Goal: Transaction & Acquisition: Purchase product/service

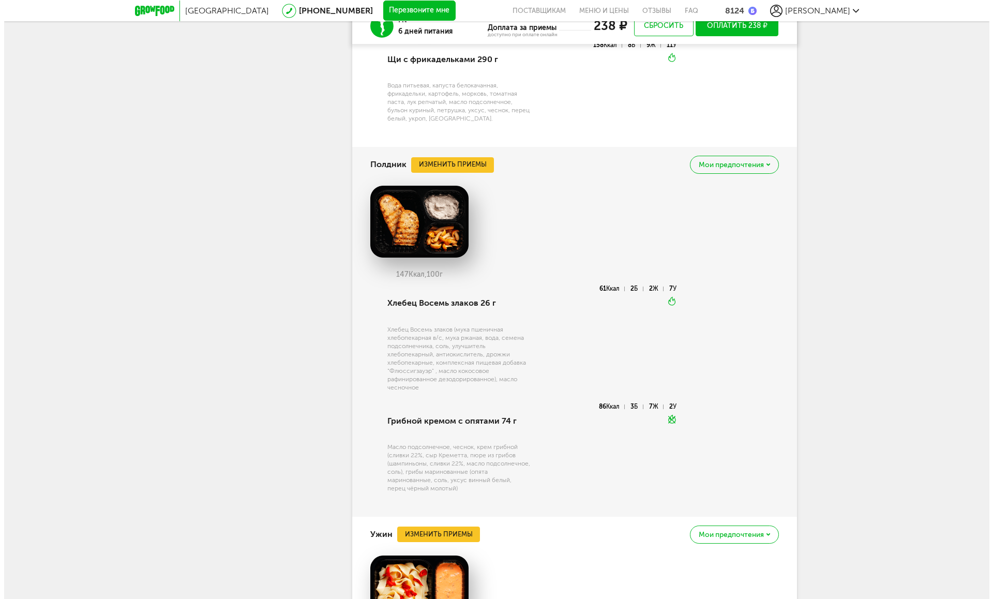
scroll to position [1784, 0]
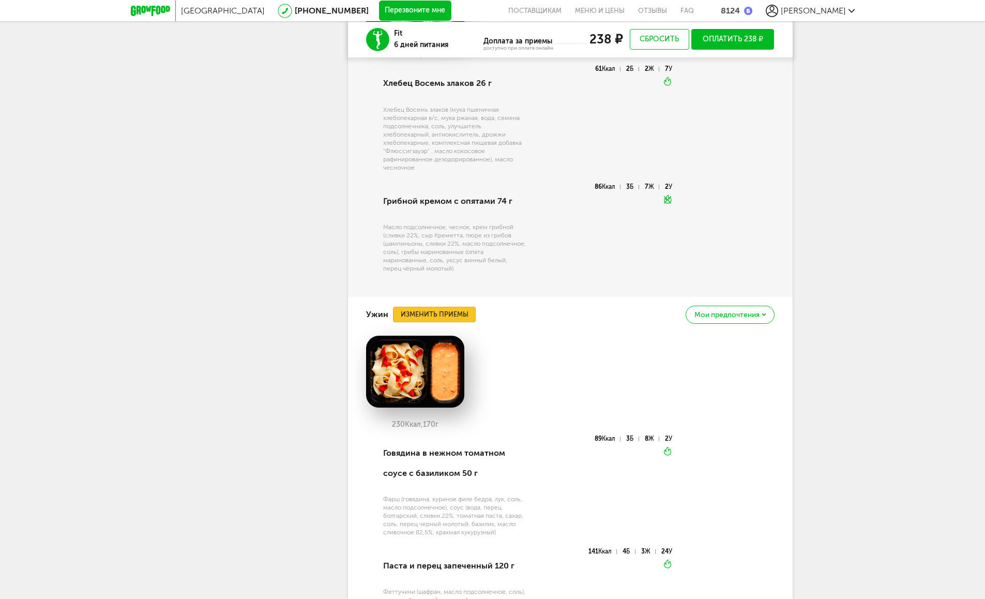
click at [449, 314] on button "Изменить приемы" at bounding box center [434, 315] width 83 height 16
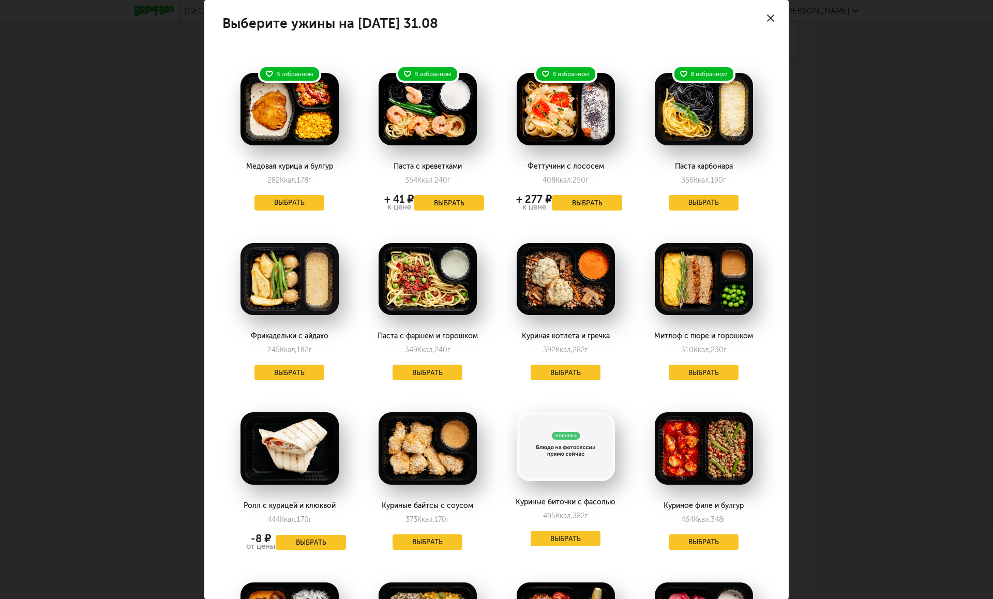
click at [763, 23] on div at bounding box center [770, 18] width 36 height 36
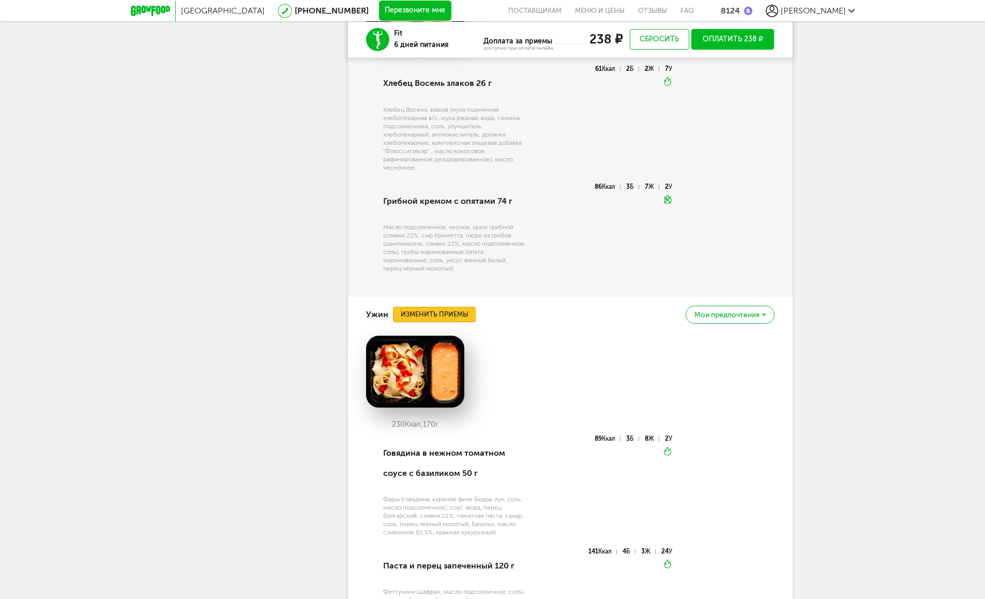
click at [464, 310] on button "Изменить приемы" at bounding box center [434, 315] width 83 height 16
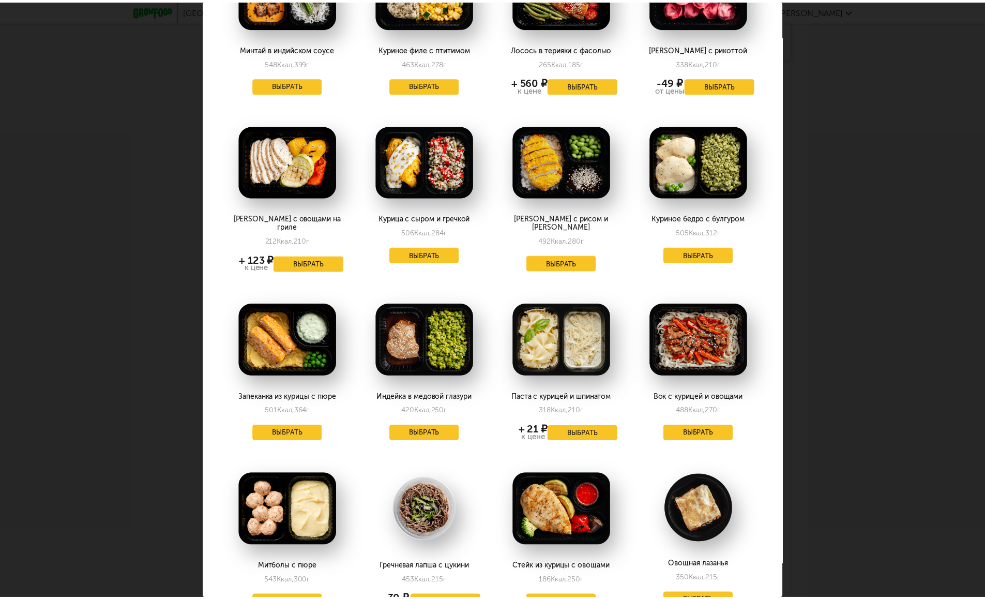
scroll to position [692, 0]
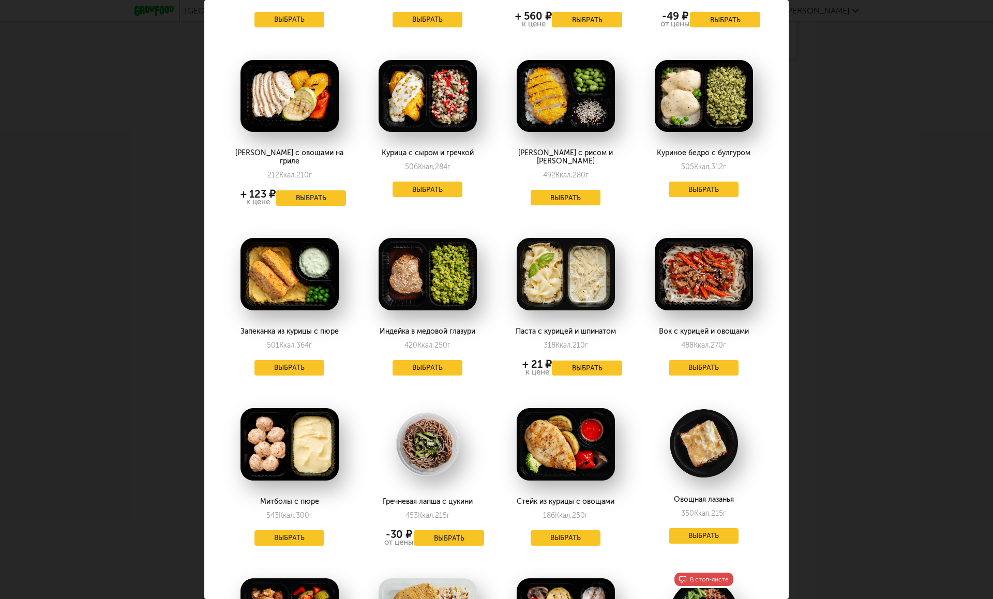
click at [851, 252] on div "Выберите ужины на [DATE] 31.08 В избранном Медовая курица и булгур 282 Ккал, 17…" at bounding box center [496, 299] width 993 height 599
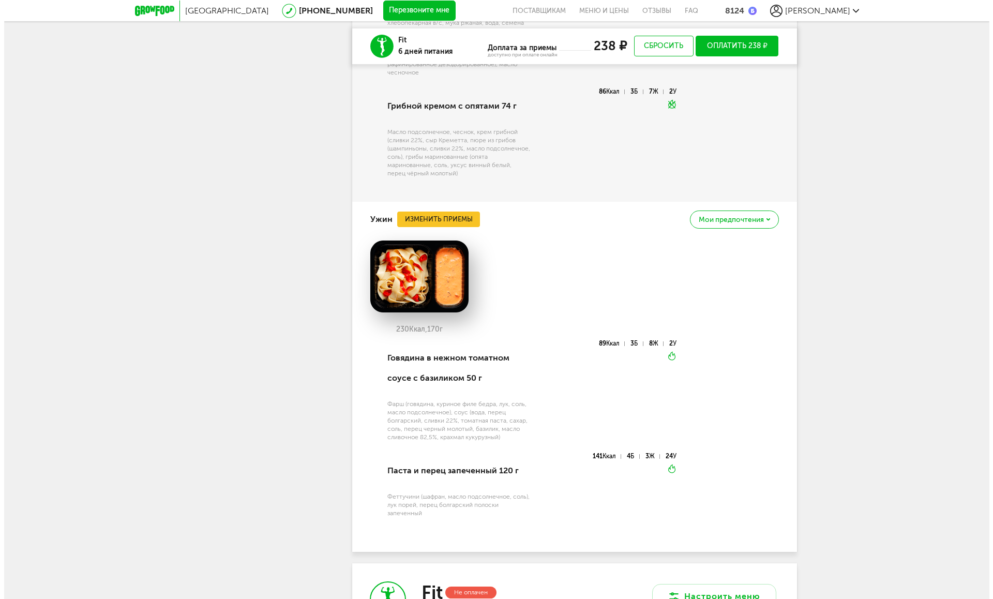
scroll to position [1886, 0]
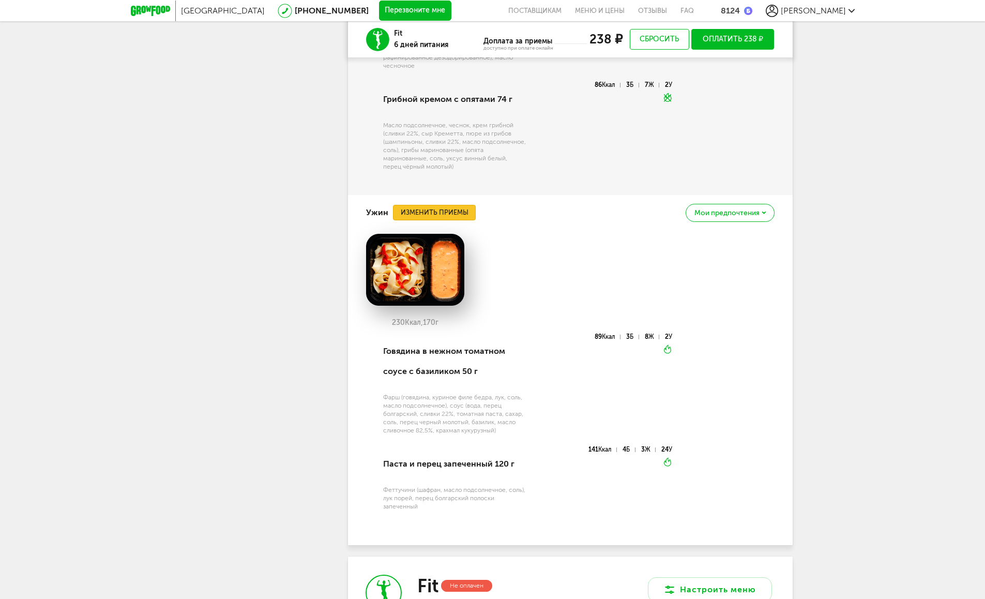
click at [417, 216] on button "Изменить приемы" at bounding box center [434, 213] width 83 height 16
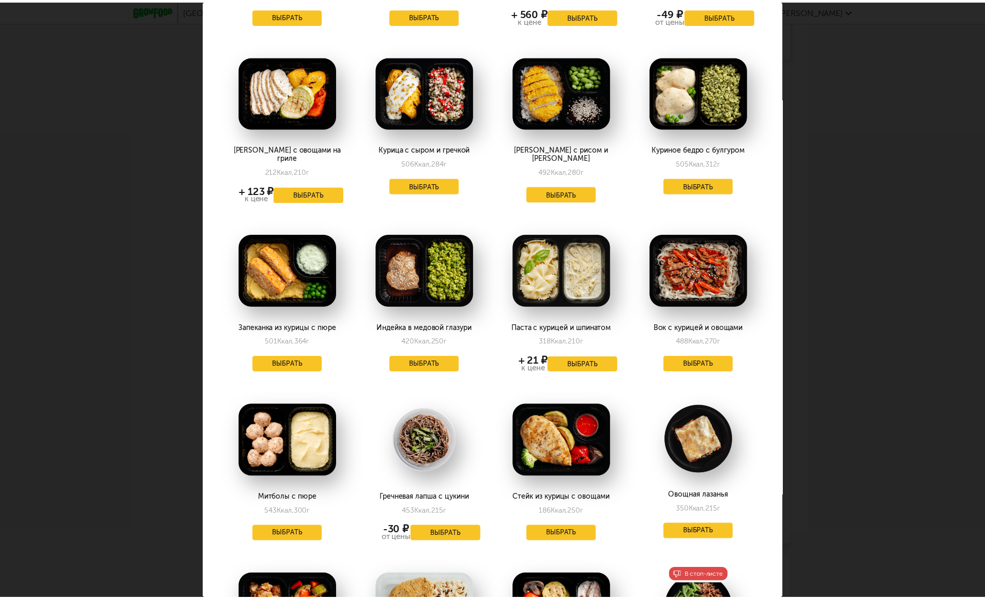
scroll to position [817, 0]
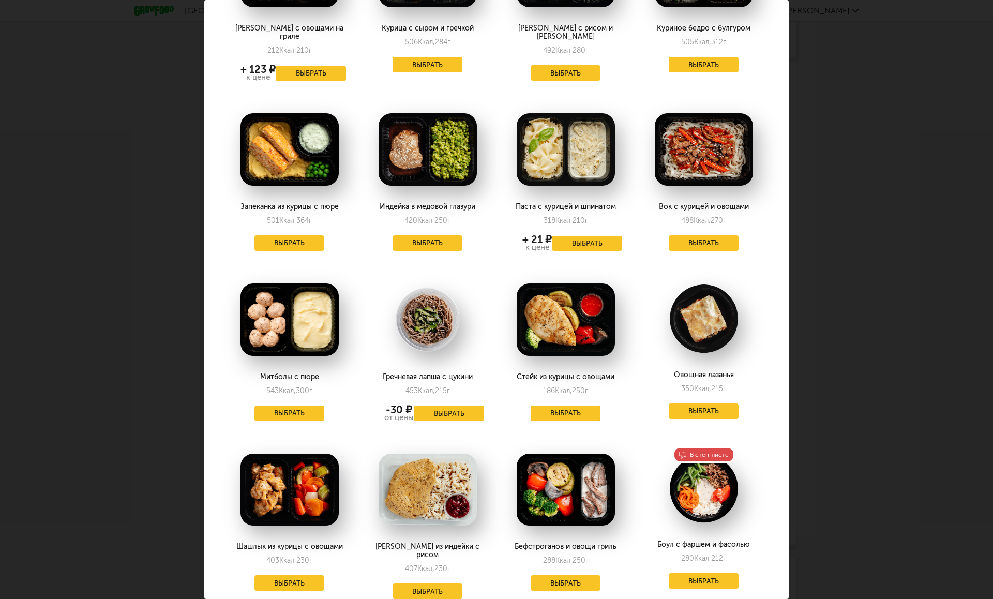
click at [541, 407] on button "Выбрать" at bounding box center [566, 413] width 70 height 16
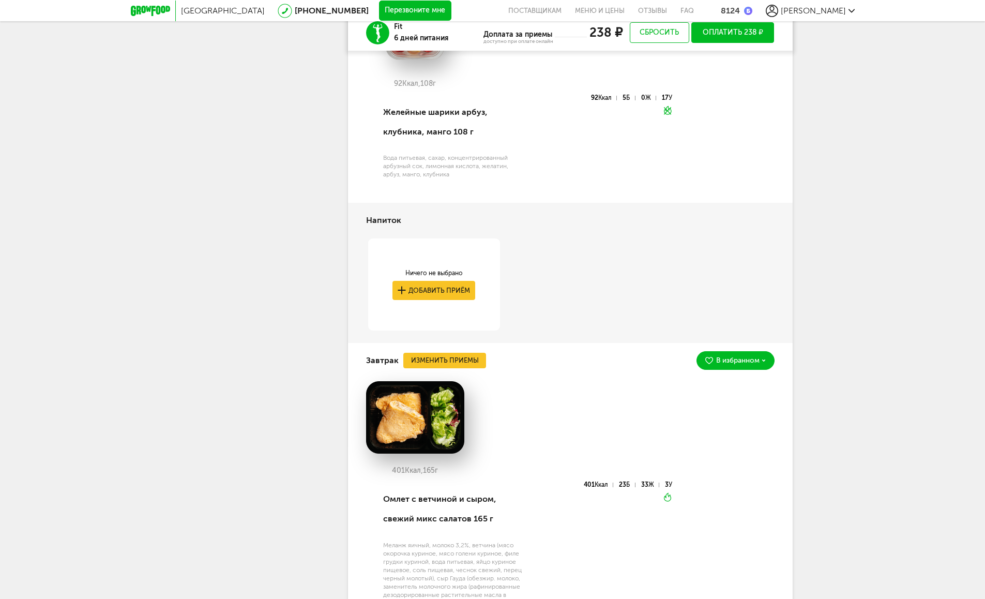
scroll to position [223, 0]
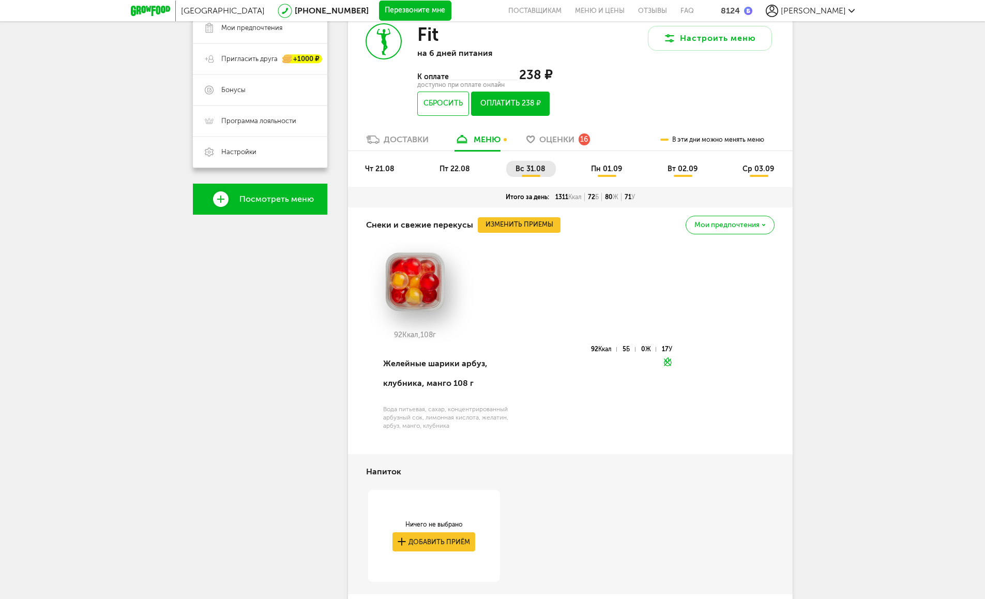
click at [597, 171] on span "пн 01.09" at bounding box center [606, 168] width 31 height 9
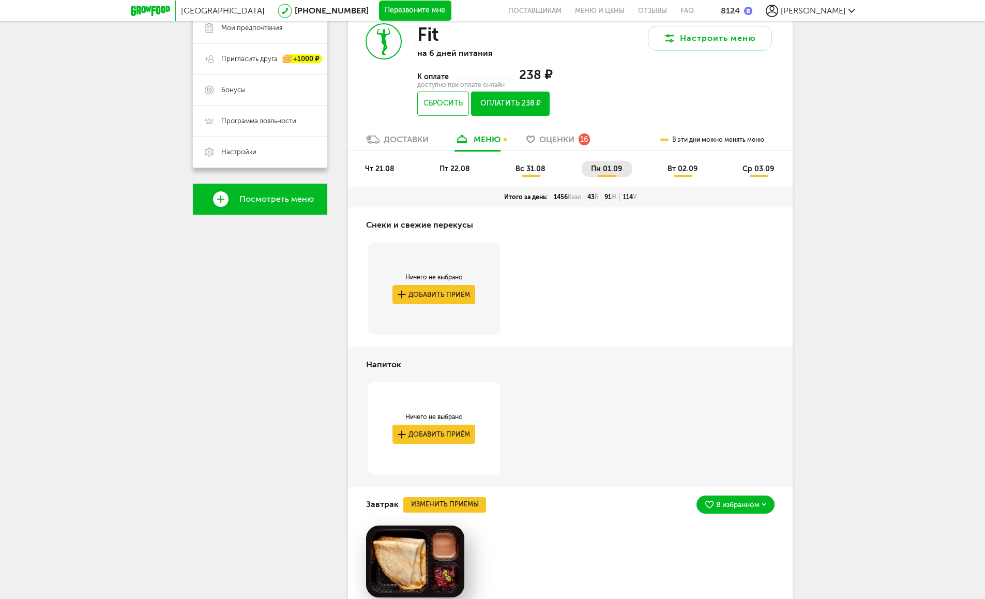
click at [541, 165] on span "вс 31.08" at bounding box center [531, 168] width 30 height 9
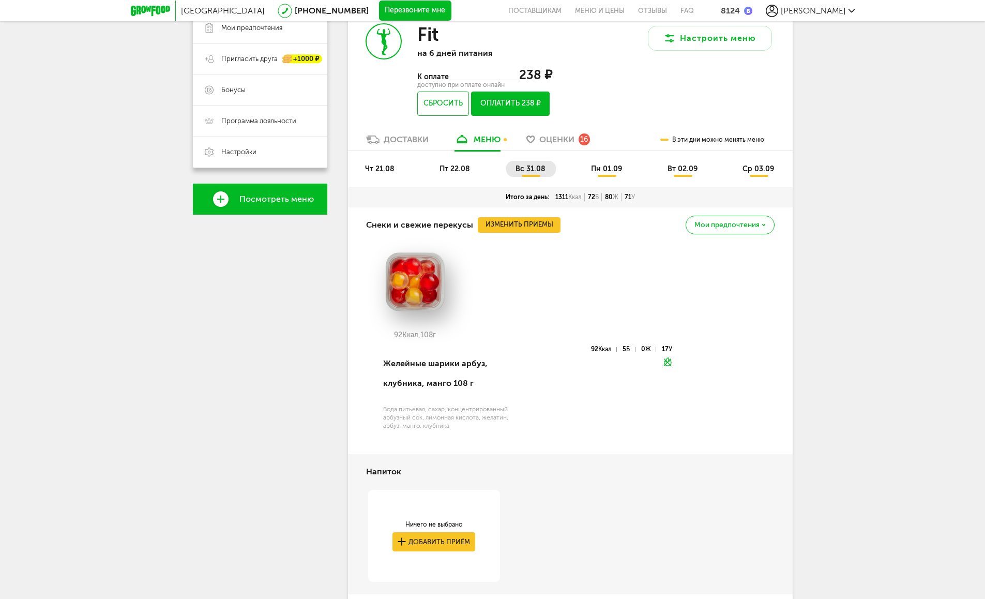
click at [603, 162] on li "пн 01.09" at bounding box center [607, 169] width 51 height 16
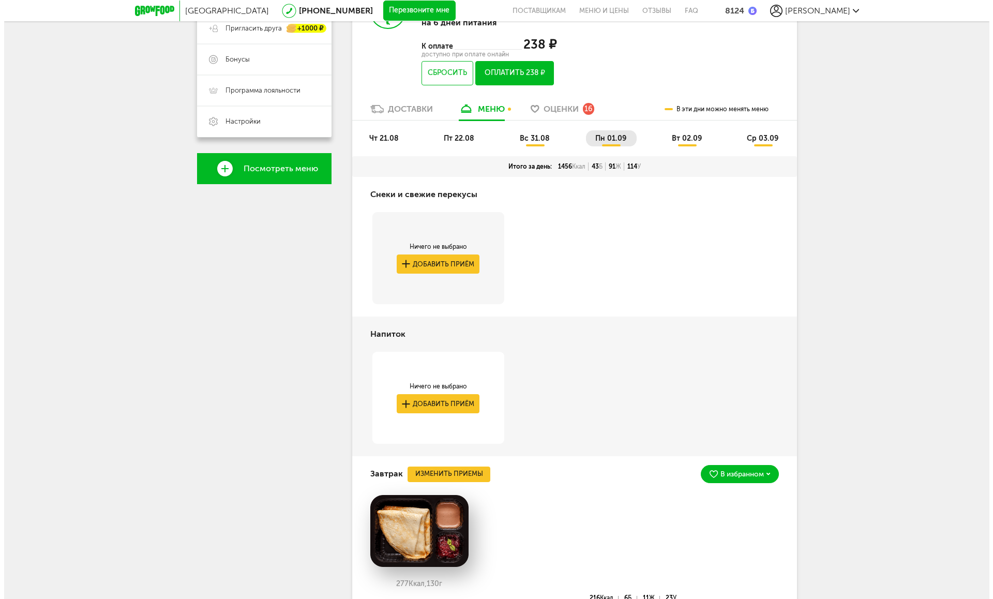
scroll to position [353, 0]
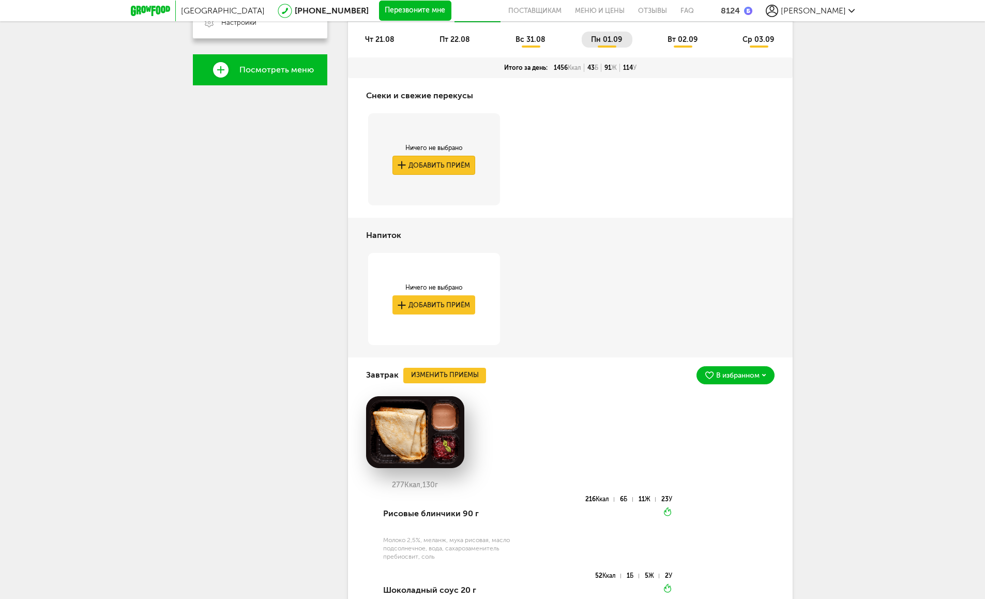
click at [411, 169] on button "Добавить приём" at bounding box center [433, 165] width 83 height 19
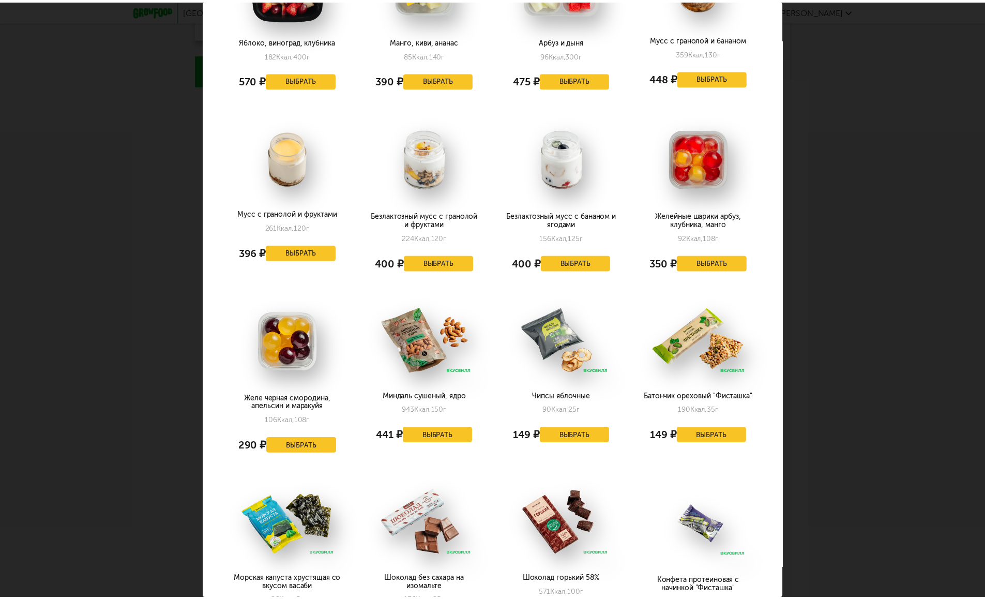
scroll to position [550, 0]
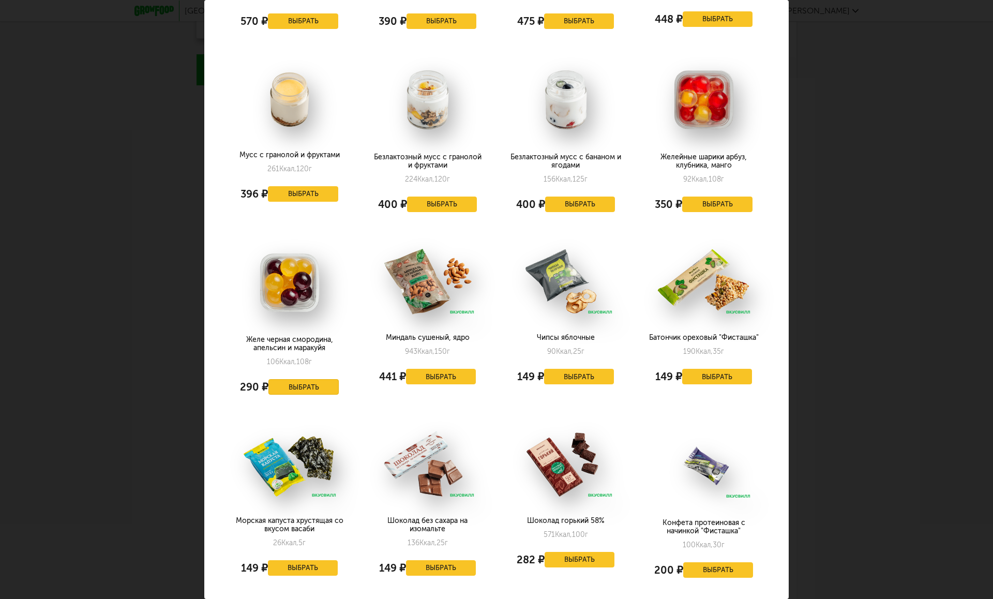
click at [308, 380] on button "Выбрать" at bounding box center [303, 387] width 70 height 16
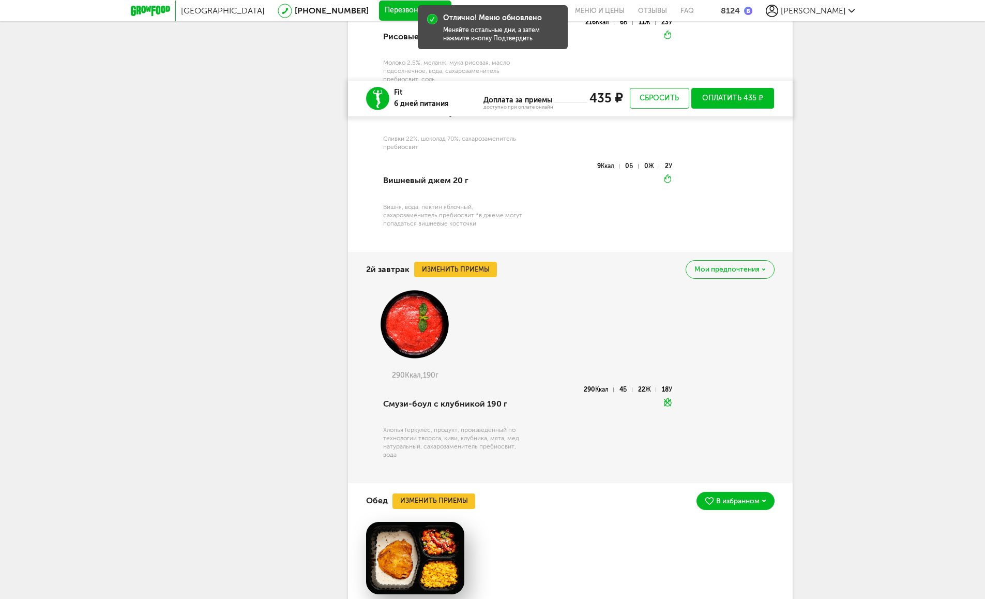
scroll to position [865, 0]
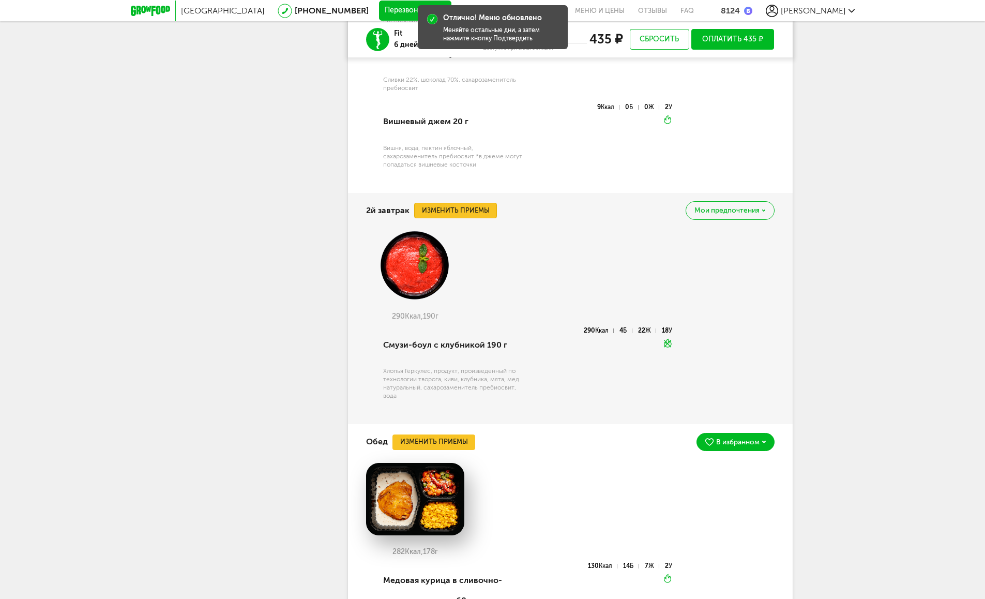
click at [431, 207] on button "Изменить приемы" at bounding box center [455, 211] width 83 height 16
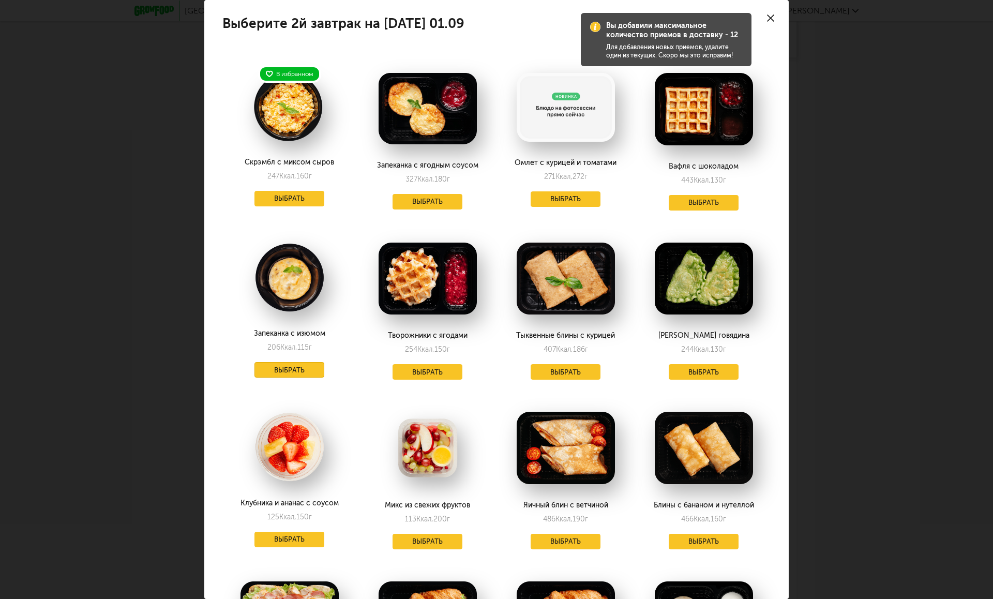
click at [266, 373] on button "Выбрать" at bounding box center [289, 370] width 70 height 16
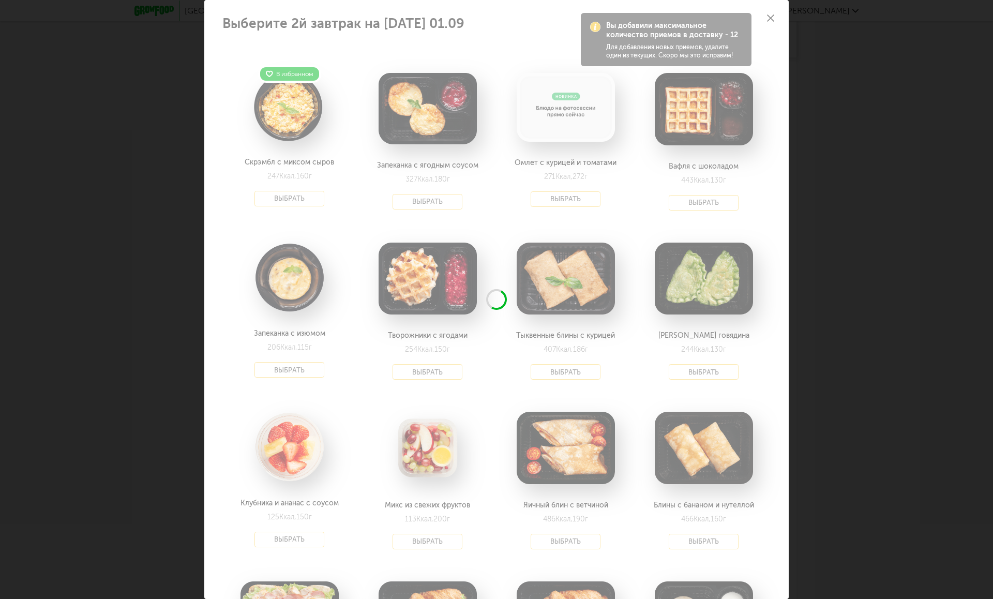
click at [346, 331] on div at bounding box center [496, 477] width 584 height 955
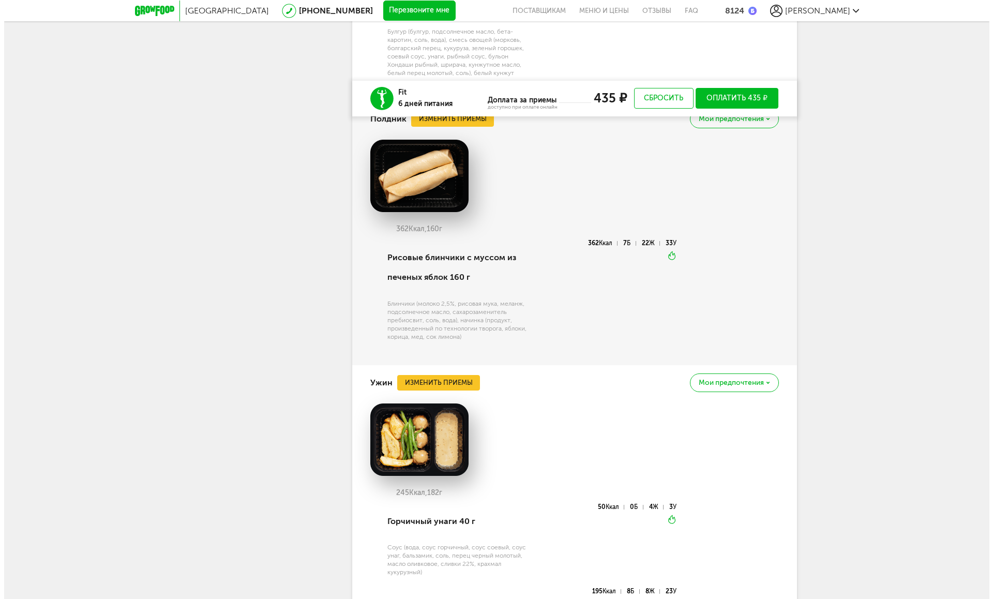
scroll to position [1775, 0]
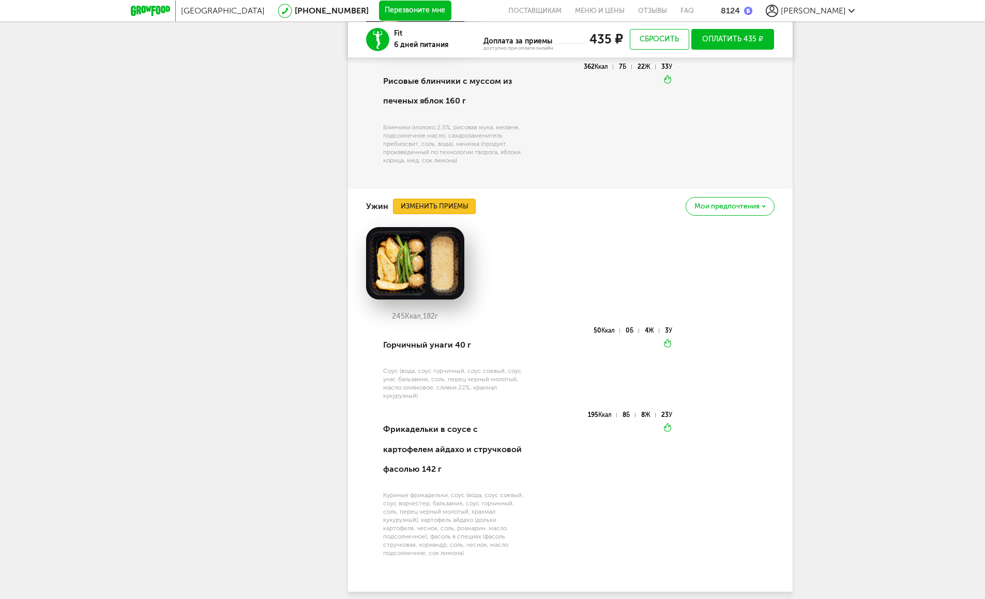
click at [451, 205] on button "Изменить приемы" at bounding box center [434, 207] width 83 height 16
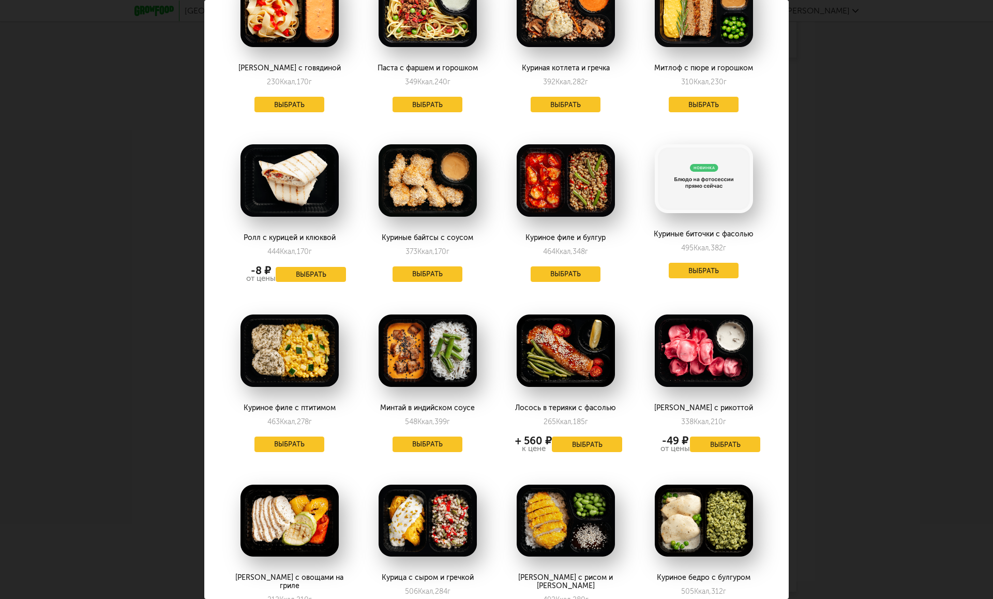
scroll to position [327, 0]
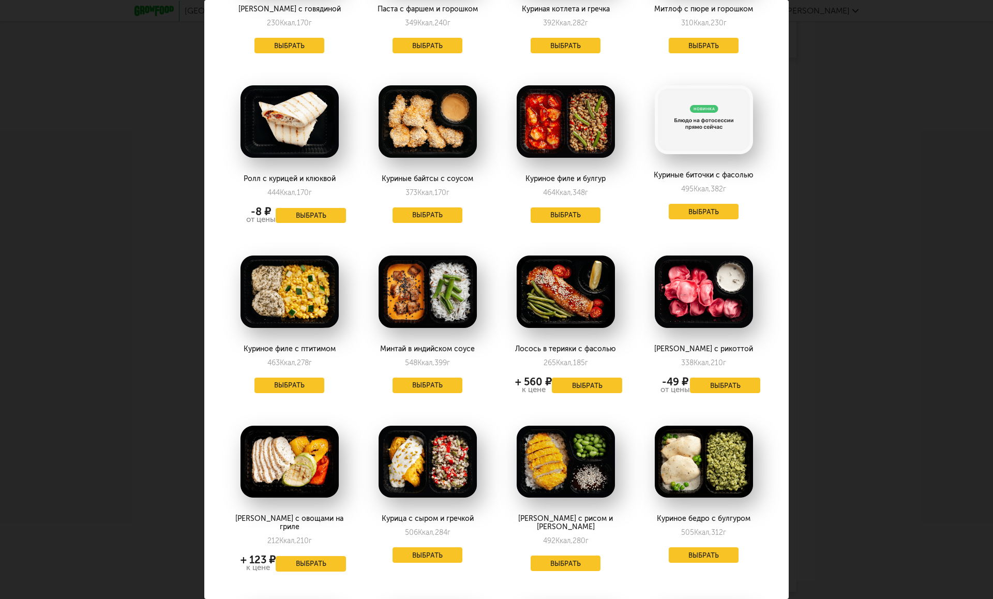
click at [898, 309] on div "Вы добавили максимальное количество приемов в доставку - 12 Для добавления новы…" at bounding box center [496, 299] width 993 height 599
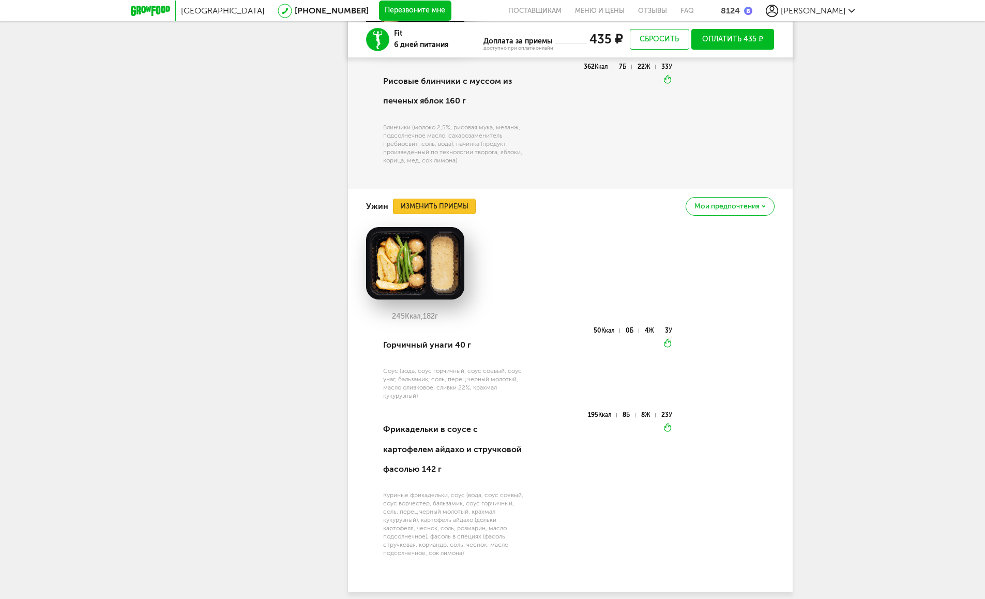
click at [442, 209] on button "Изменить приемы" at bounding box center [434, 207] width 83 height 16
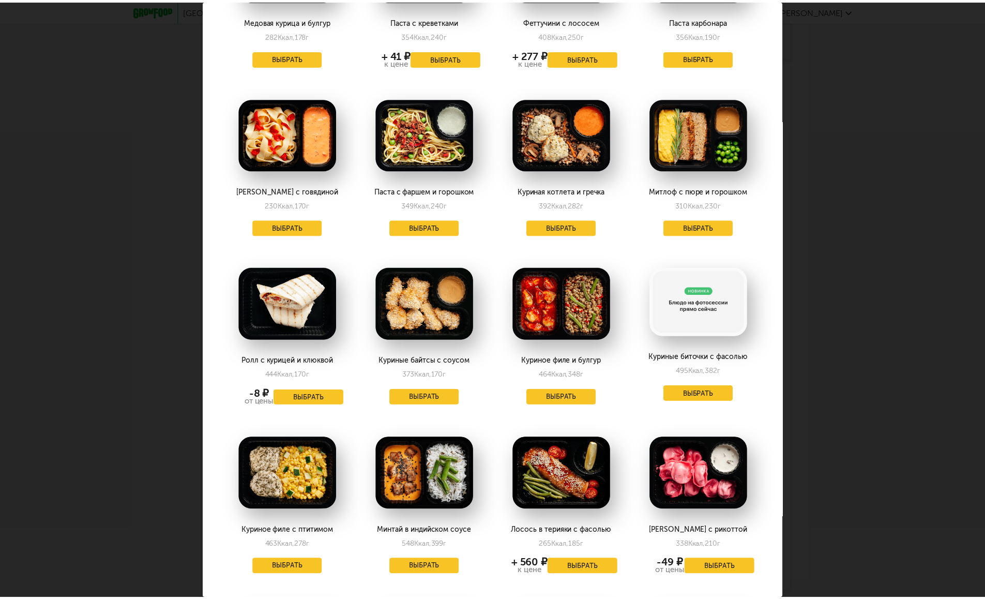
scroll to position [152, 0]
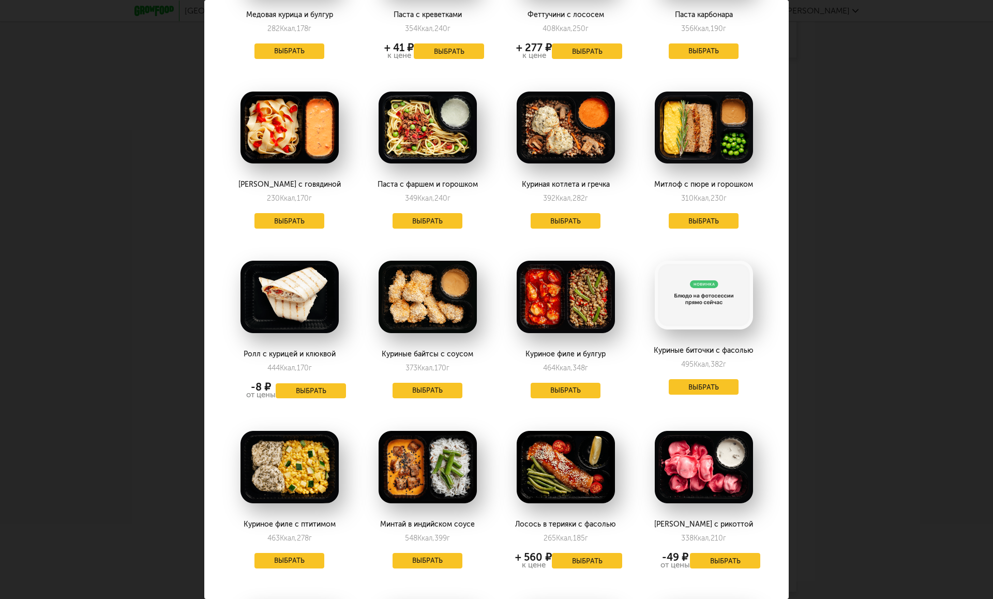
click at [404, 291] on img at bounding box center [428, 297] width 98 height 72
click at [410, 390] on button "Выбрать" at bounding box center [427, 391] width 70 height 16
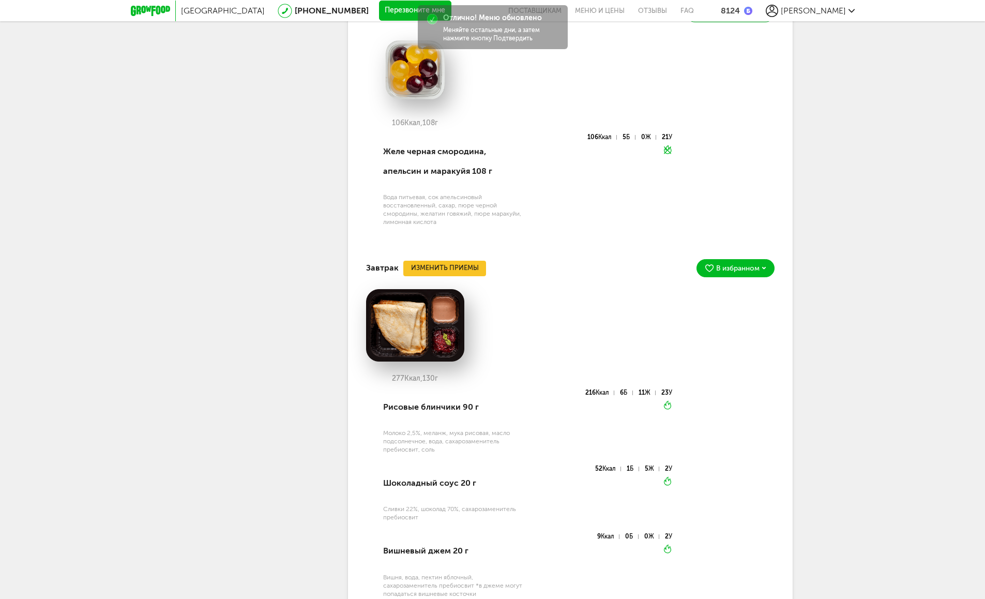
scroll to position [18, 0]
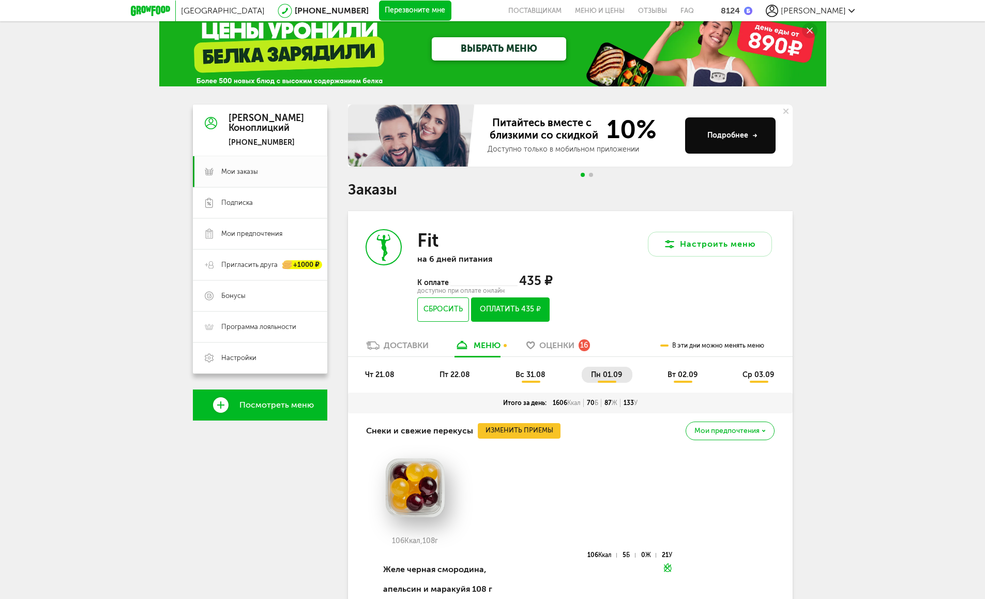
click at [678, 371] on span "вт 02.09" at bounding box center [683, 374] width 30 height 9
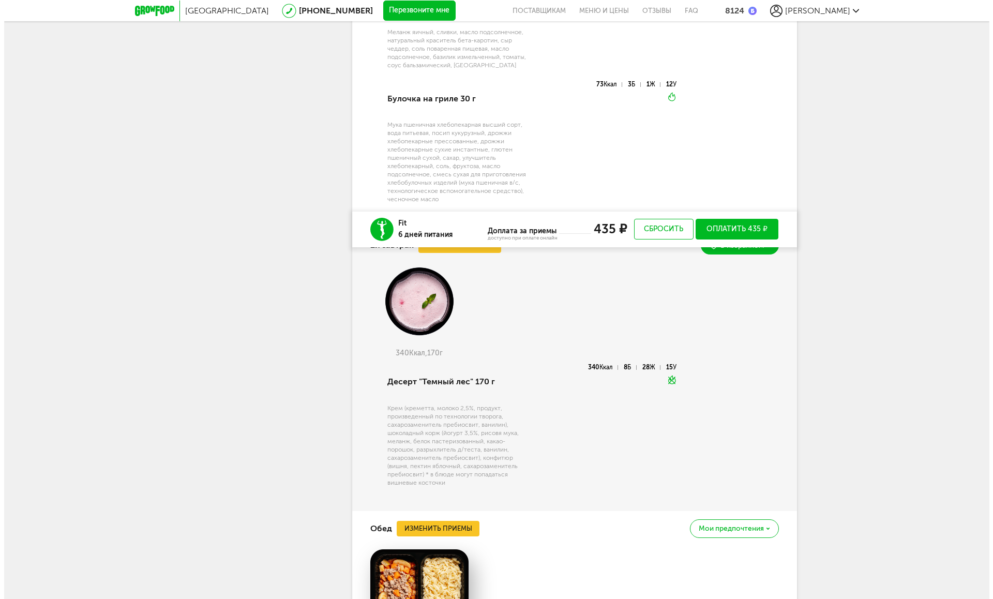
scroll to position [1109, 0]
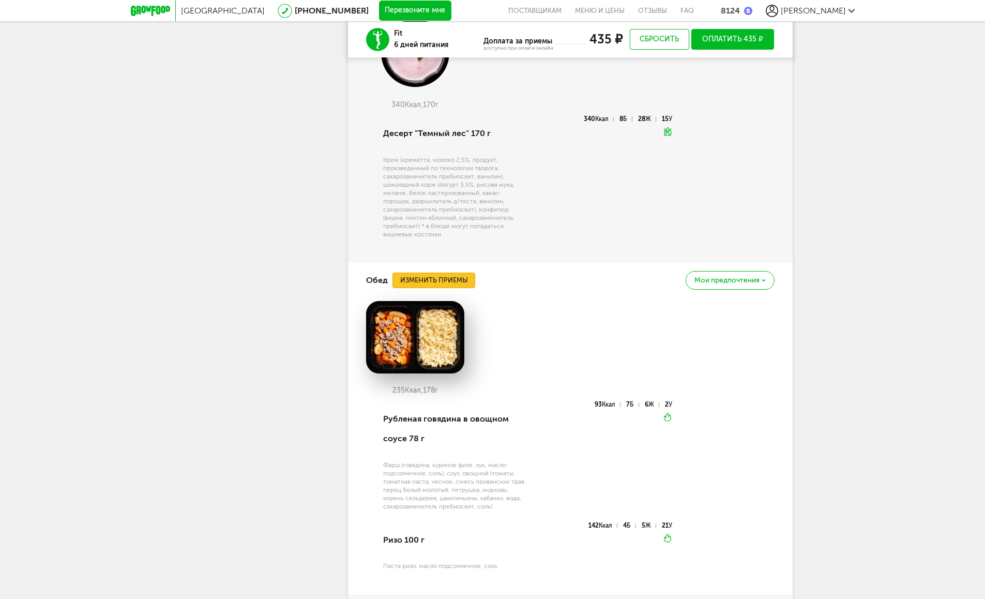
click at [431, 279] on button "Изменить приемы" at bounding box center [433, 281] width 83 height 16
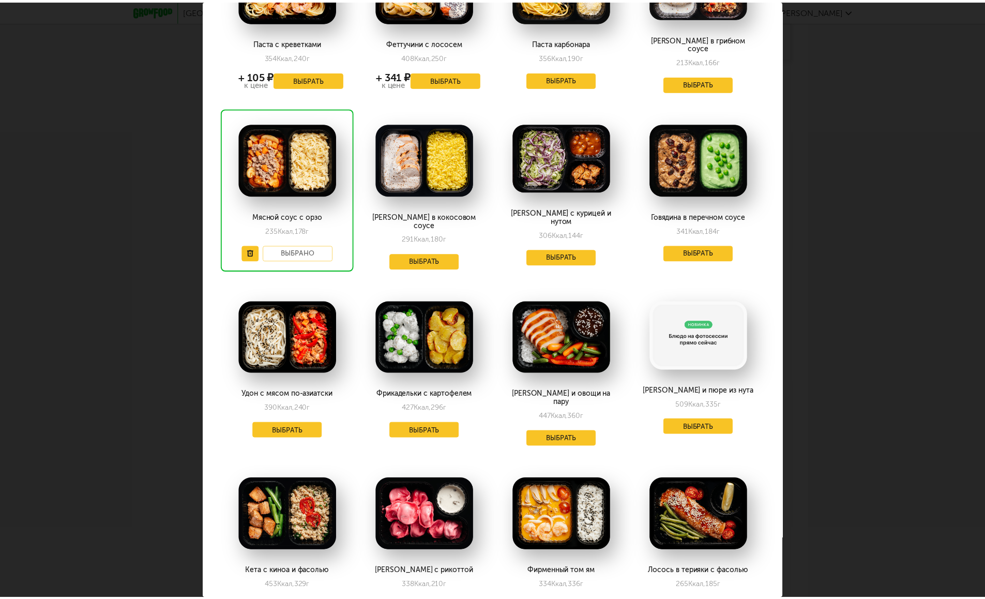
scroll to position [182, 0]
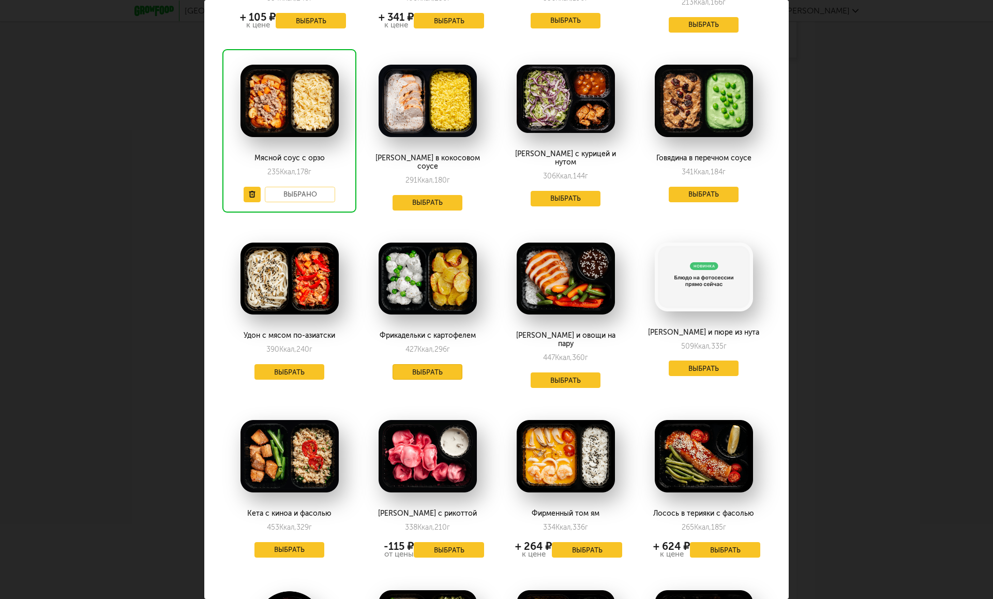
click at [422, 364] on button "Выбрать" at bounding box center [427, 372] width 70 height 16
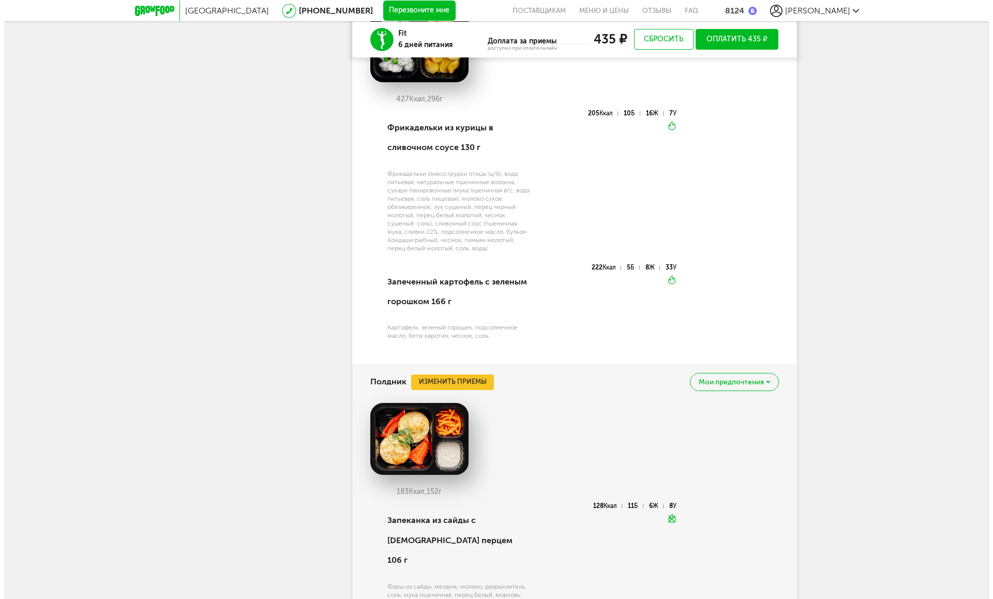
scroll to position [1634, 0]
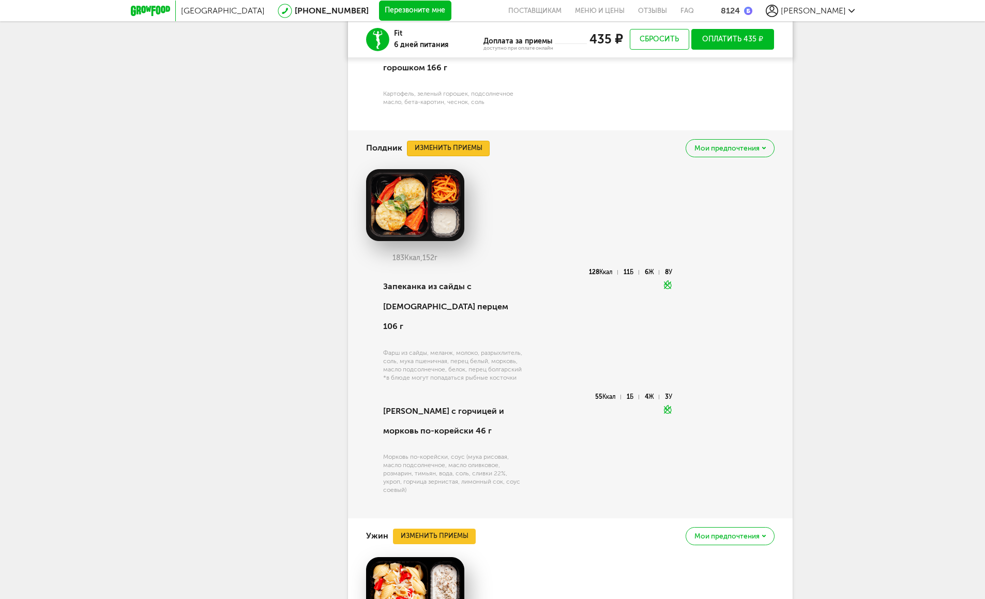
click at [448, 145] on button "Изменить приемы" at bounding box center [448, 149] width 83 height 16
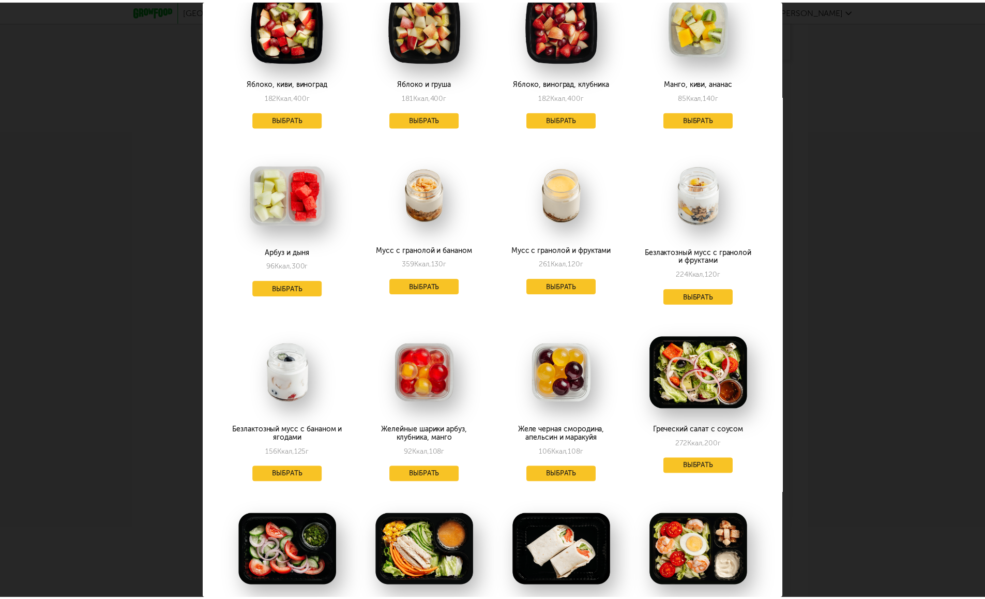
scroll to position [971, 0]
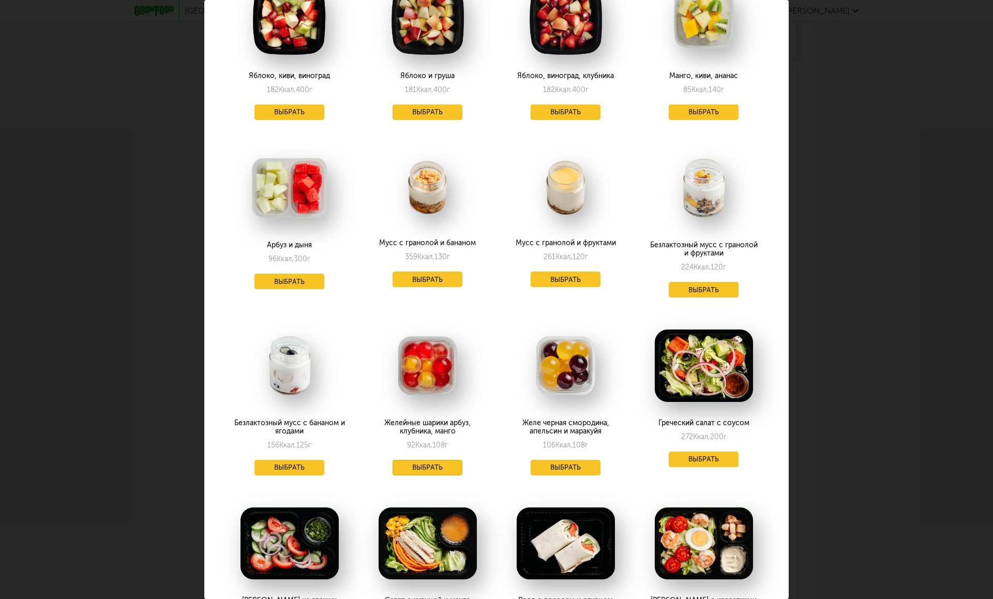
click at [409, 460] on button "Выбрать" at bounding box center [427, 468] width 70 height 16
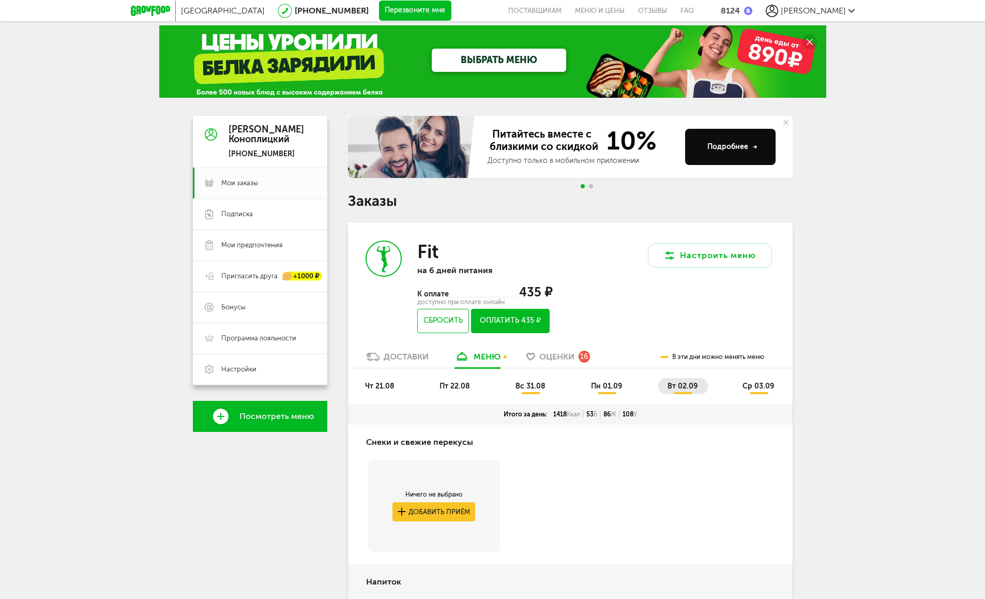
scroll to position [38, 0]
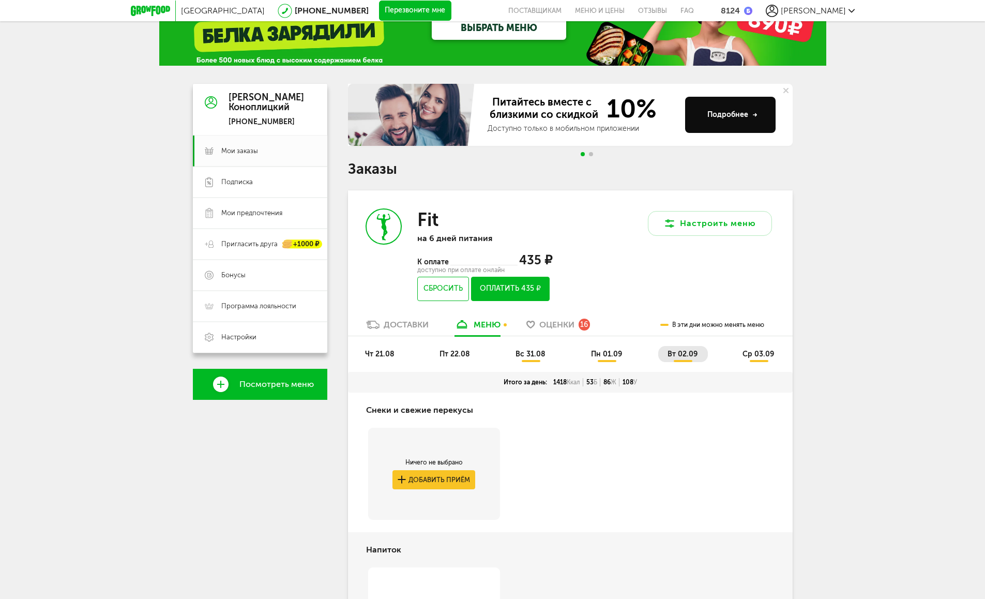
click at [759, 353] on span "ср 03.09" at bounding box center [759, 354] width 32 height 9
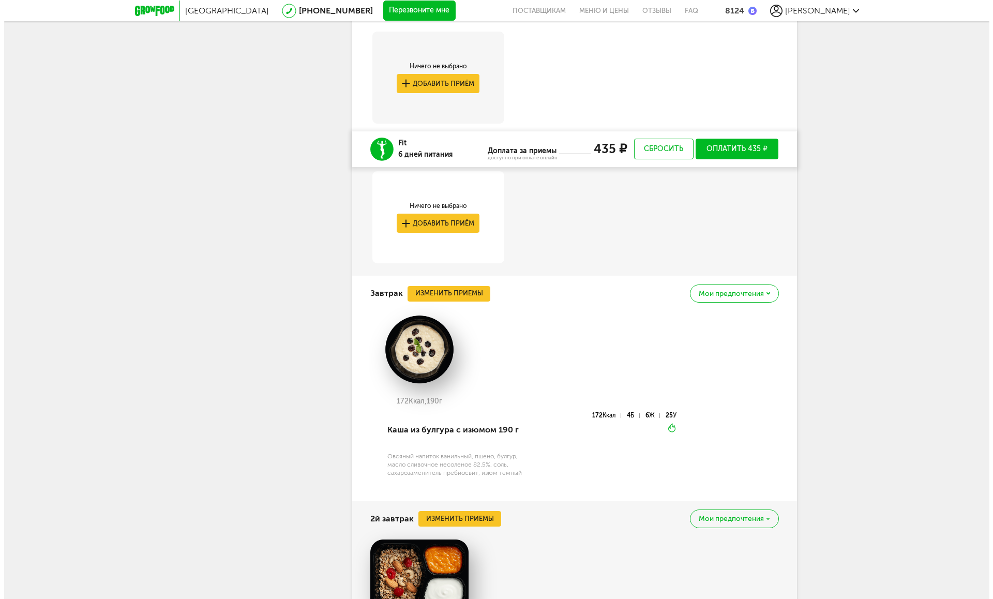
scroll to position [544, 0]
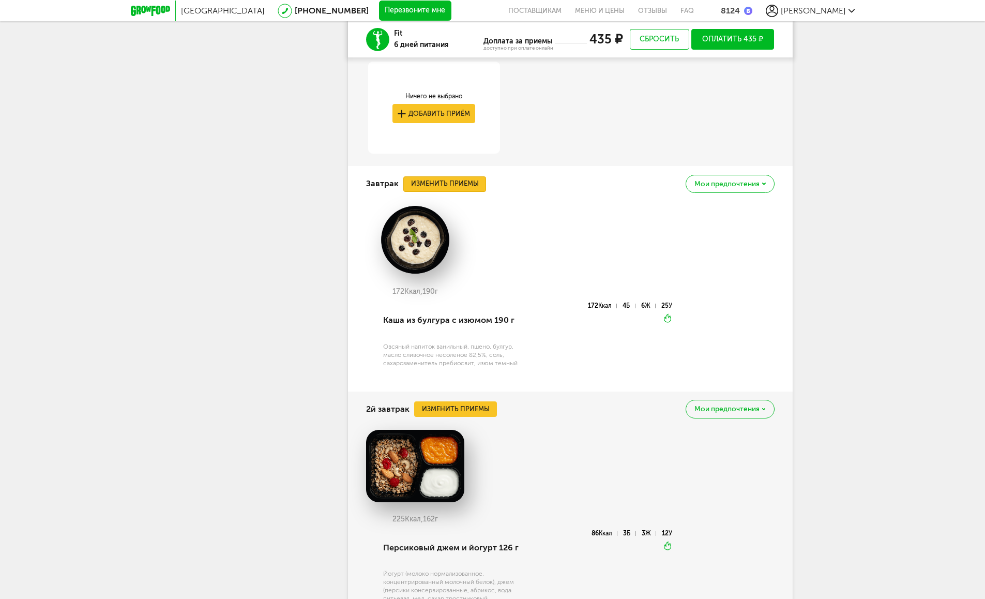
click at [442, 182] on button "Изменить приемы" at bounding box center [444, 184] width 83 height 16
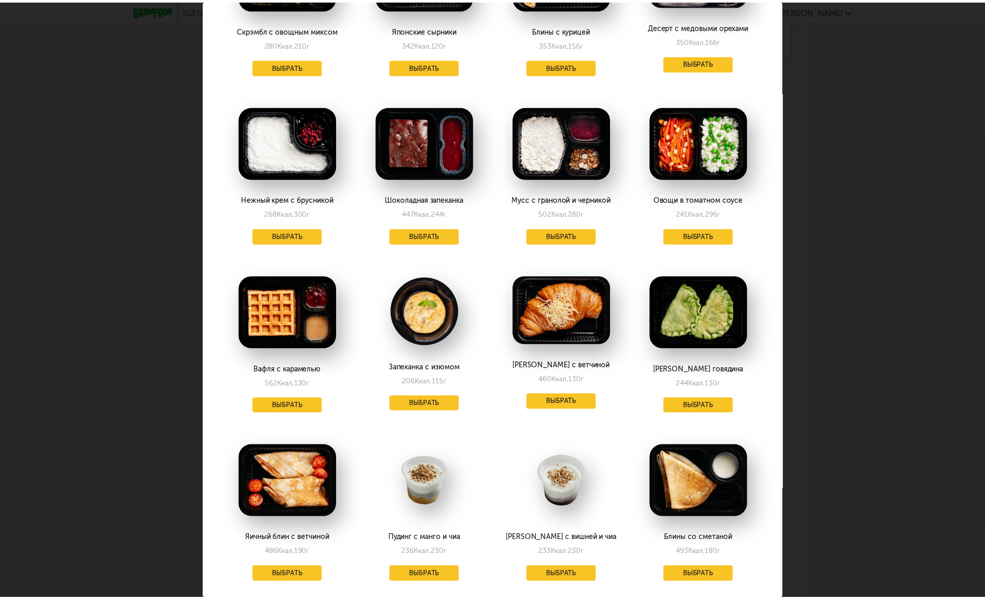
scroll to position [342, 0]
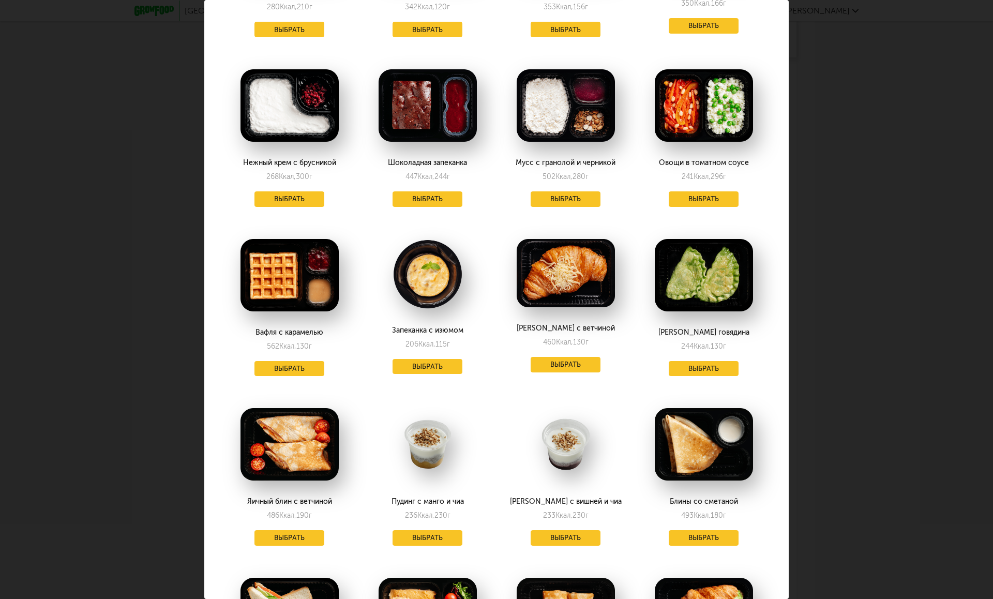
click at [927, 161] on div "Выберите завтраки на [DATE] 03.09 В избранном Чиабатта с курицей и сыром 591 Кк…" at bounding box center [496, 299] width 993 height 599
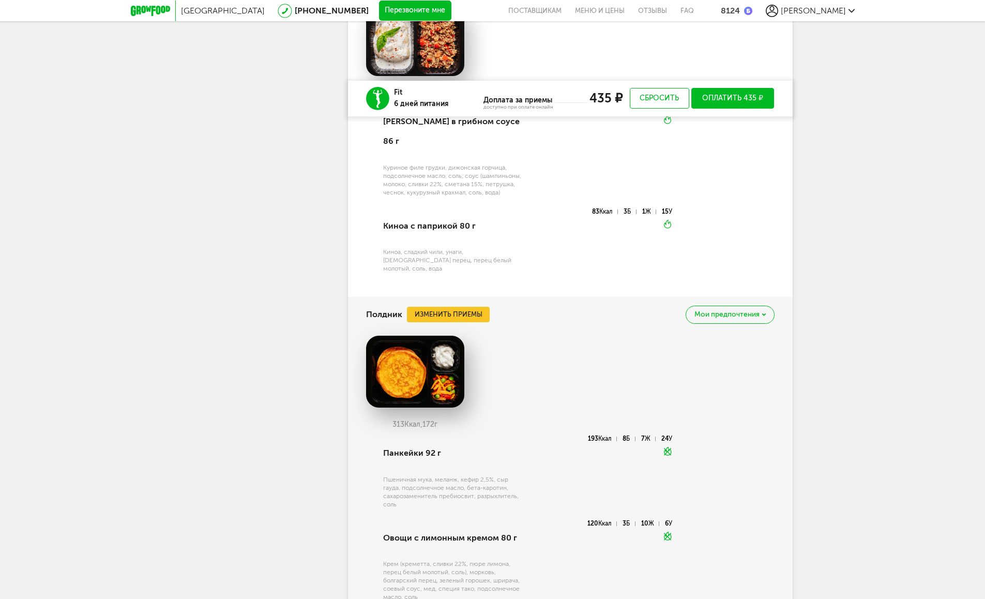
scroll to position [1378, 0]
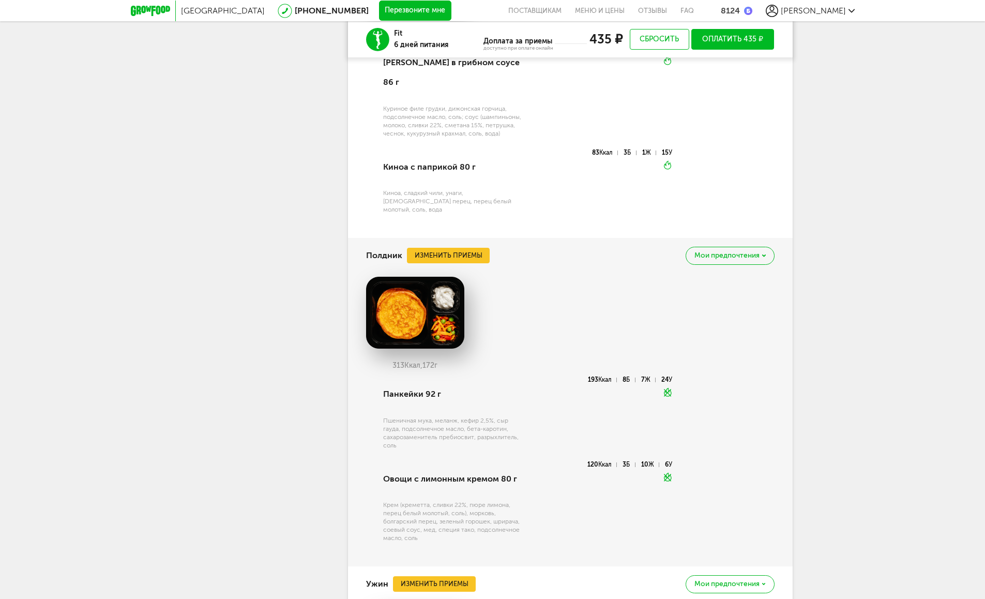
click at [757, 252] on span "Мои предпочтения" at bounding box center [726, 255] width 65 height 7
click at [534, 305] on div "313 Ккал, 172 г" at bounding box center [570, 327] width 409 height 100
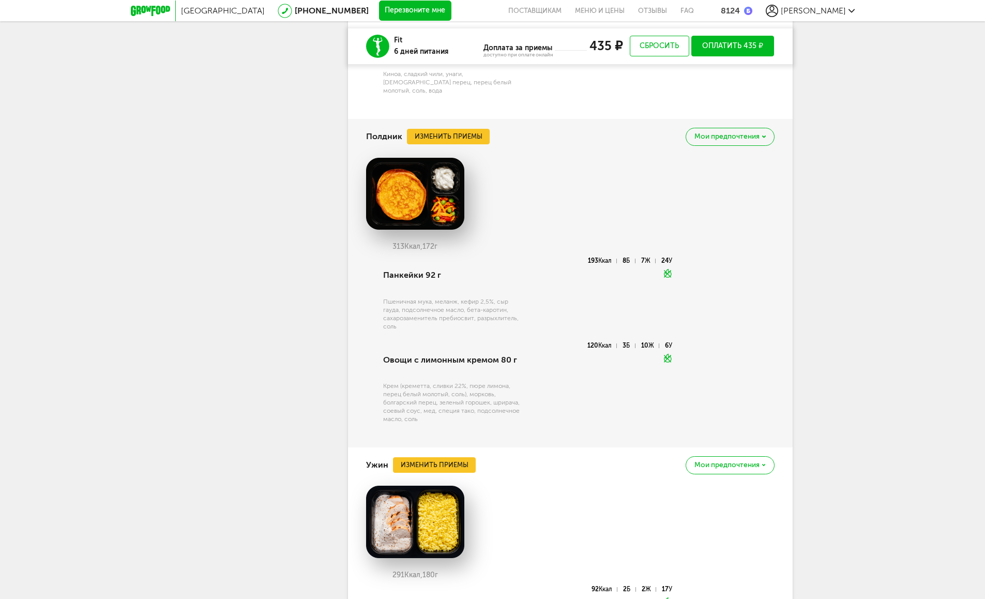
scroll to position [1490, 0]
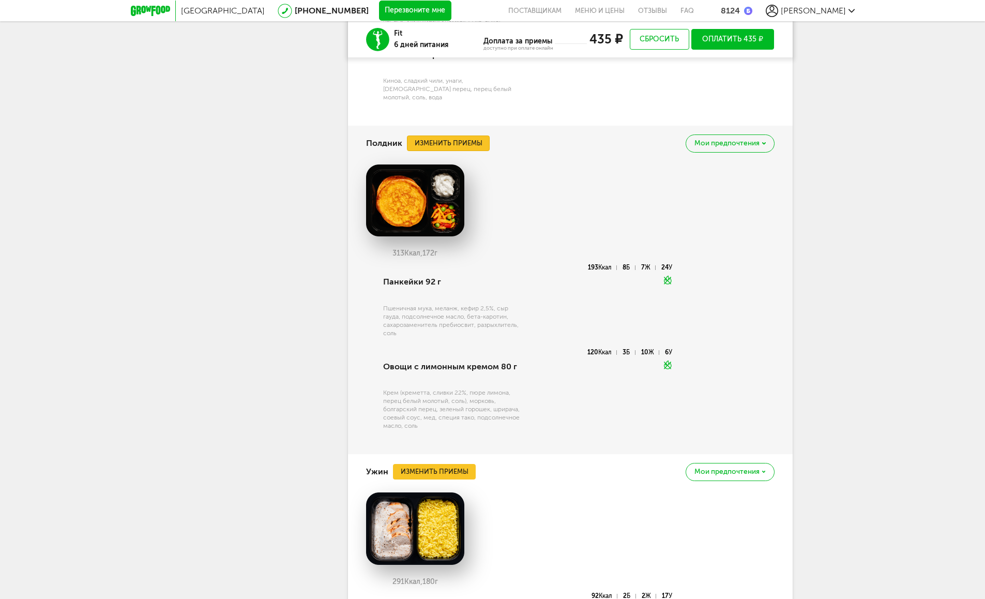
click at [448, 135] on button "Изменить приемы" at bounding box center [448, 143] width 83 height 16
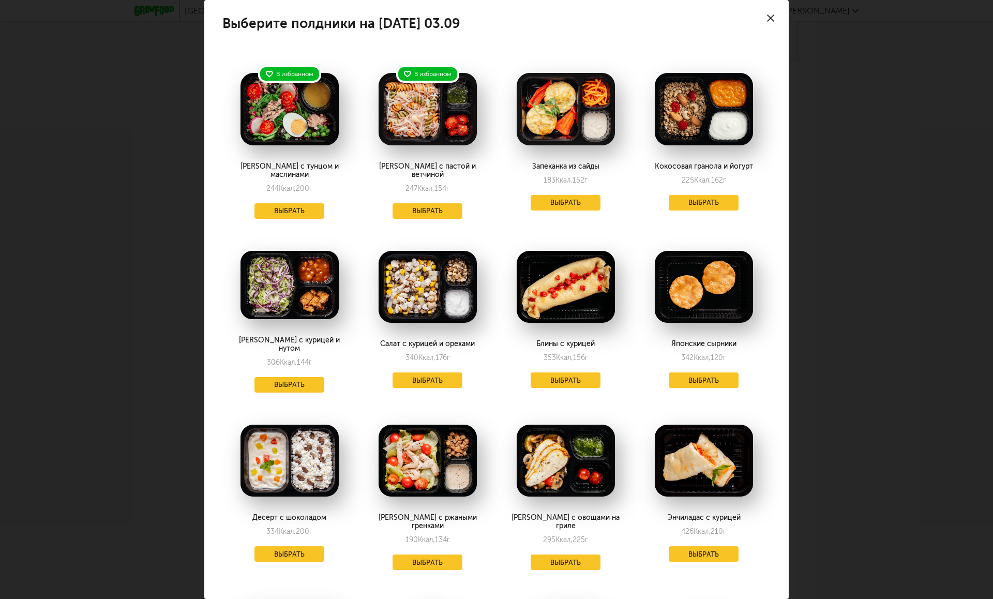
click at [282, 527] on div "Десерт с шоколадом 334 Ккал, 200 г Выбрать" at bounding box center [289, 490] width 134 height 163
click at [284, 546] on button "Выбрать" at bounding box center [289, 554] width 70 height 16
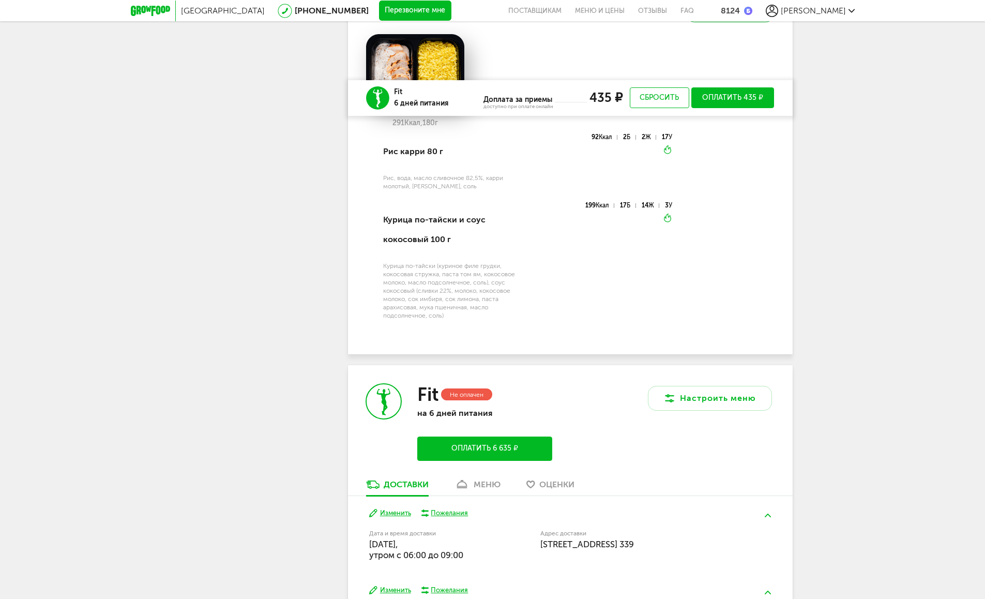
scroll to position [1977, 0]
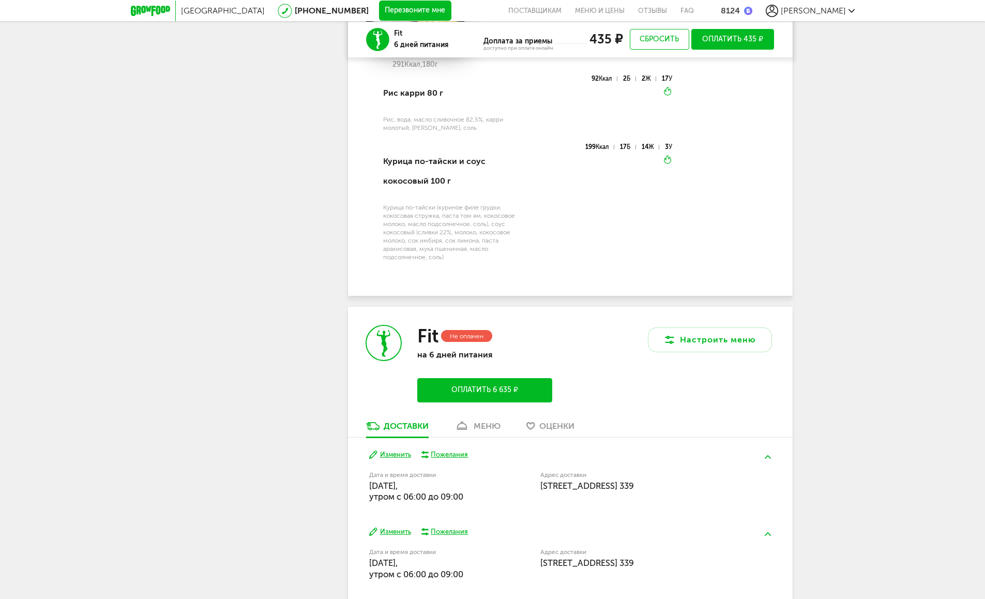
click at [740, 12] on div "8124" at bounding box center [730, 11] width 19 height 10
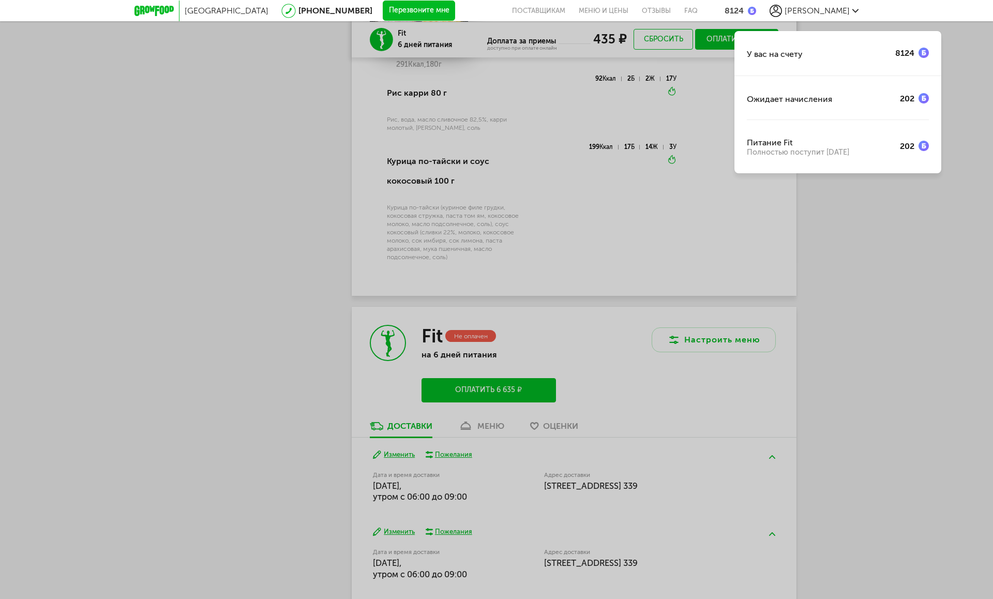
click at [905, 54] on div "8124" at bounding box center [904, 53] width 19 height 10
click at [924, 274] on div "У вас на счету 8124 Ожидает начисления 202 Питание Fit Полностью поступит [DATE]" at bounding box center [496, 299] width 993 height 599
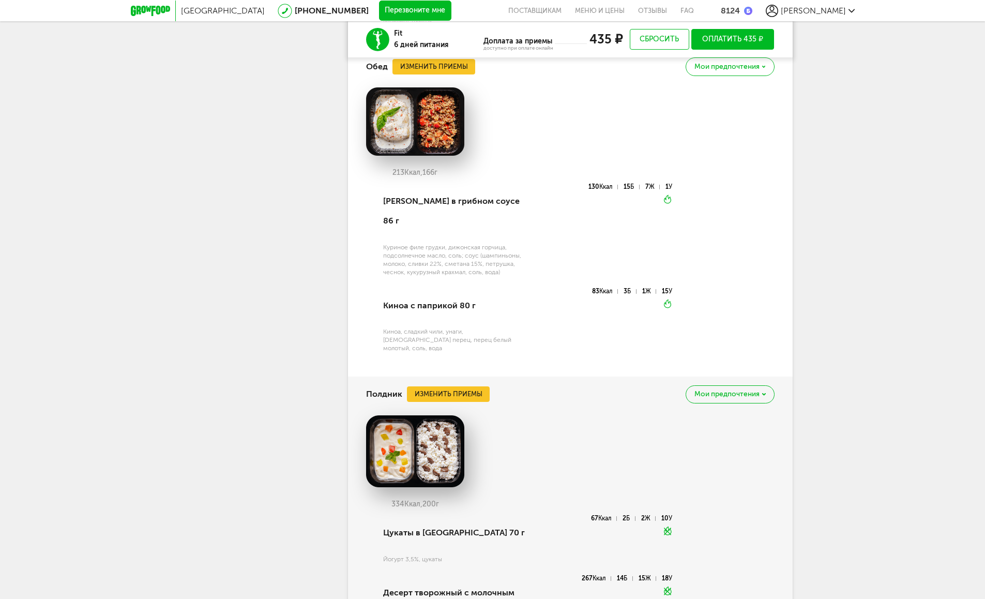
scroll to position [1102, 0]
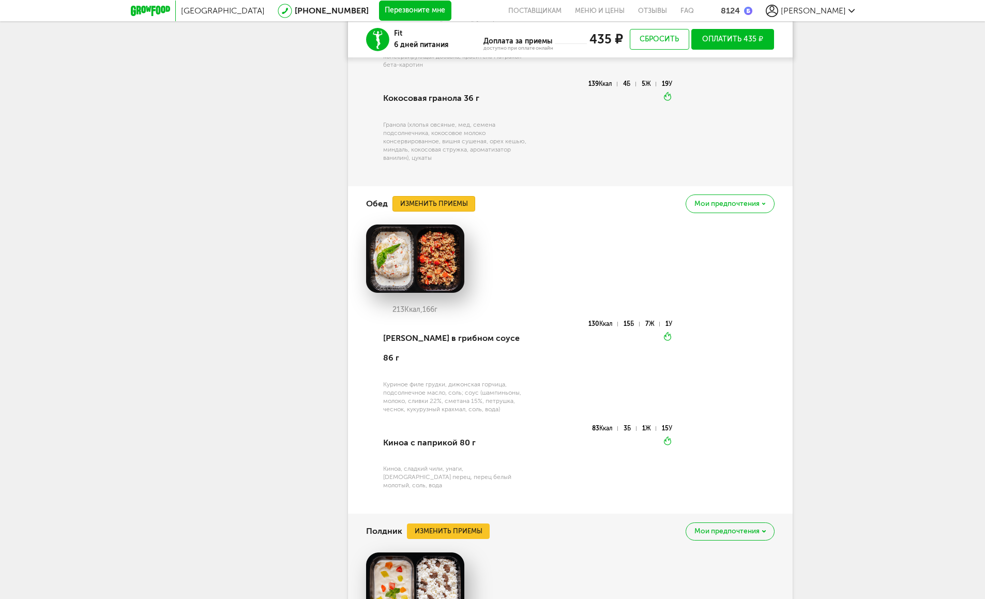
click at [428, 207] on button "Изменить приемы" at bounding box center [433, 204] width 83 height 16
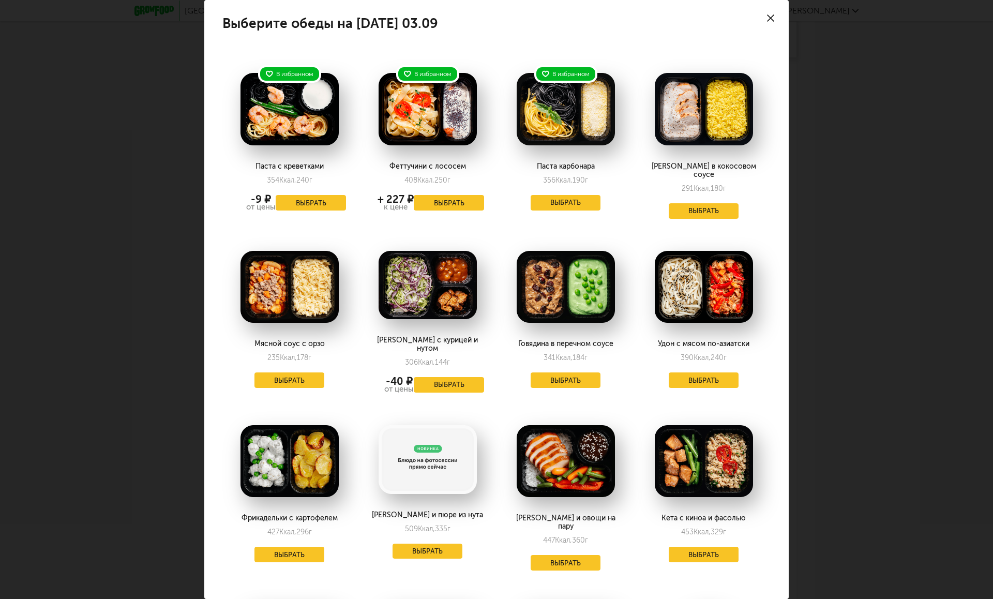
click at [708, 258] on img at bounding box center [704, 287] width 98 height 72
click at [687, 372] on button "Выбрать" at bounding box center [704, 380] width 70 height 16
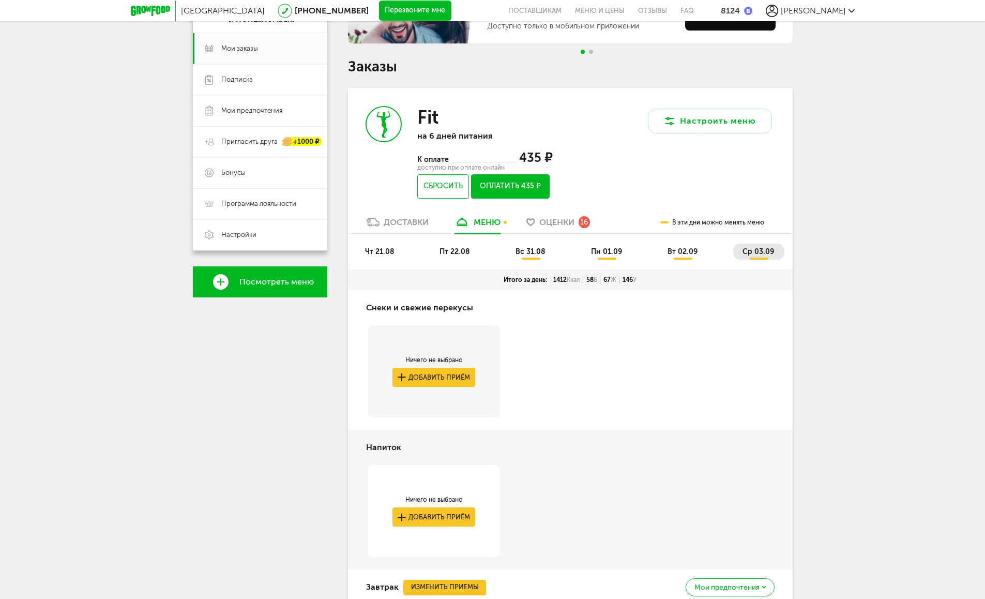
scroll to position [0, 0]
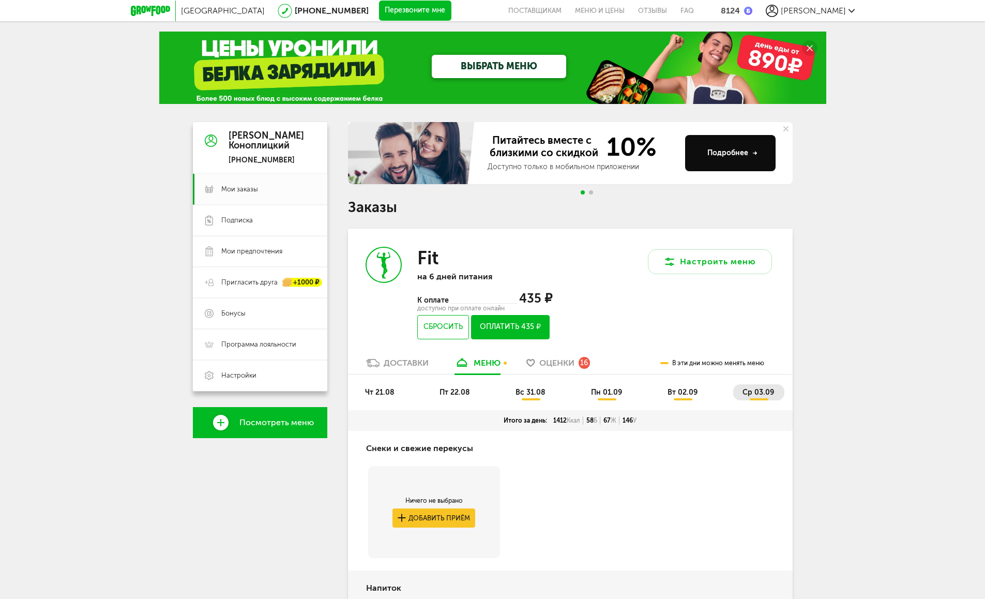
click at [537, 391] on span "вс 31.08" at bounding box center [531, 392] width 30 height 9
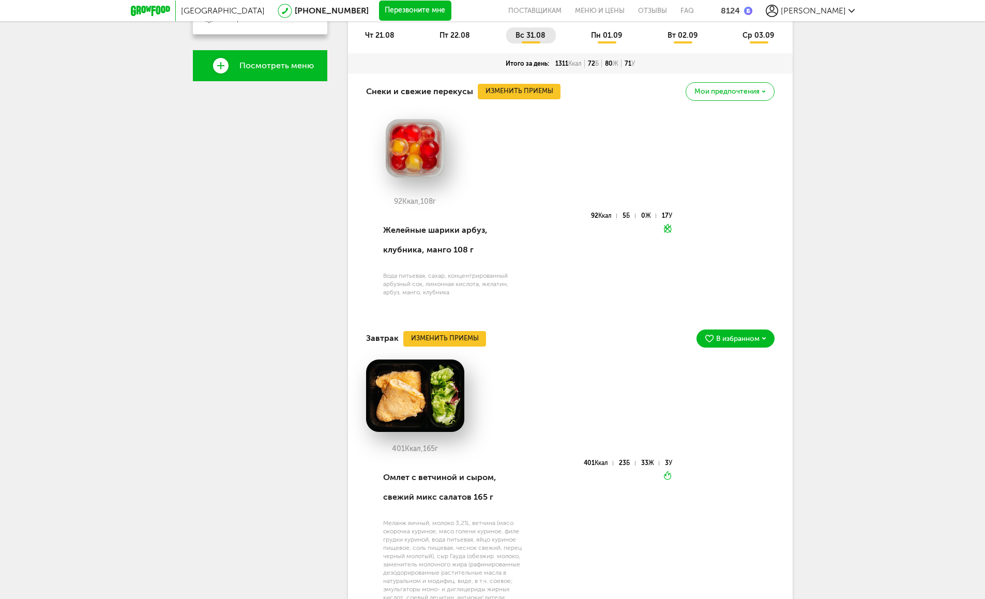
scroll to position [218, 0]
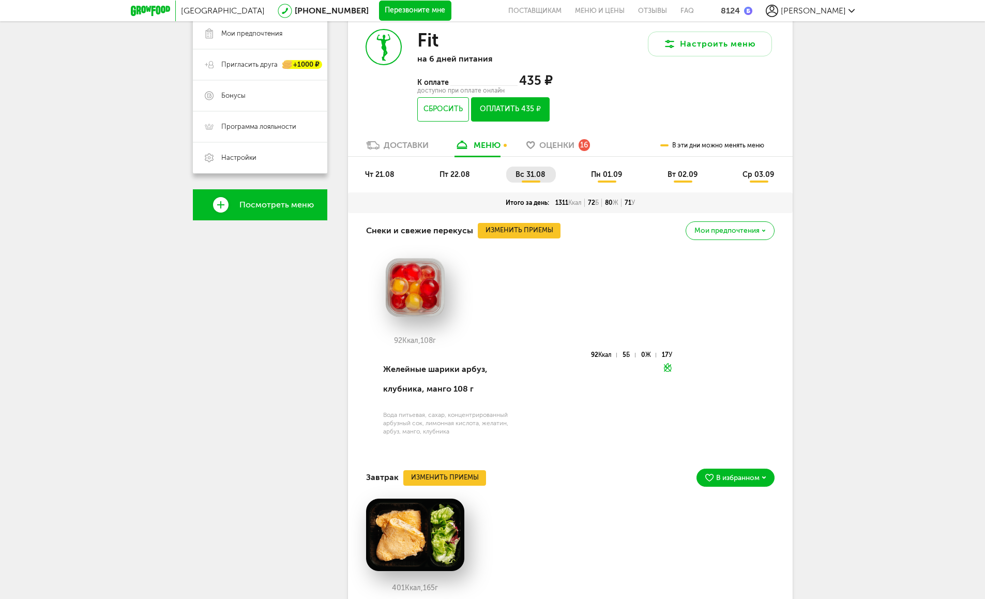
click at [602, 177] on span "пн 01.09" at bounding box center [606, 174] width 31 height 9
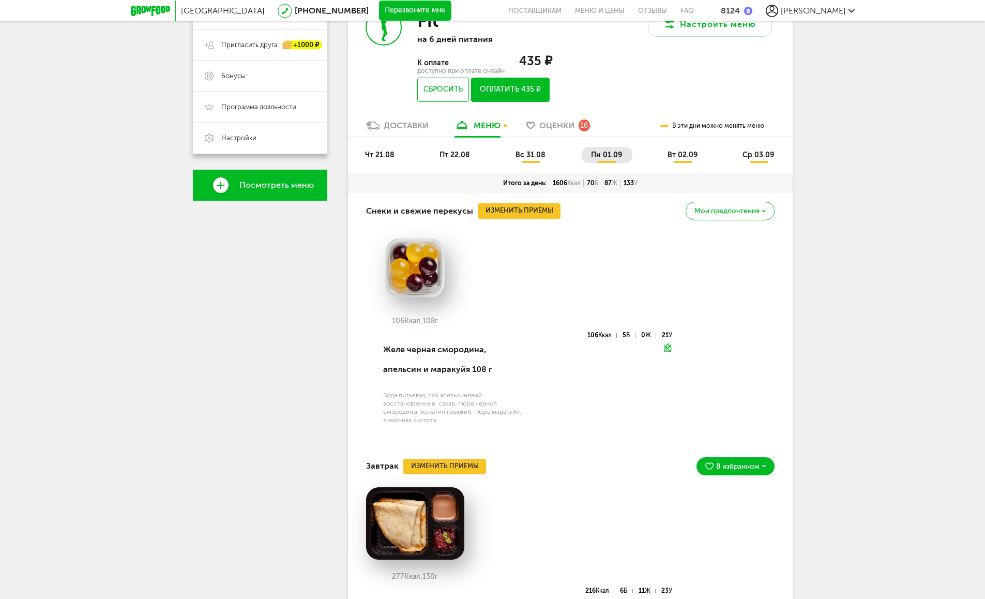
scroll to position [224, 0]
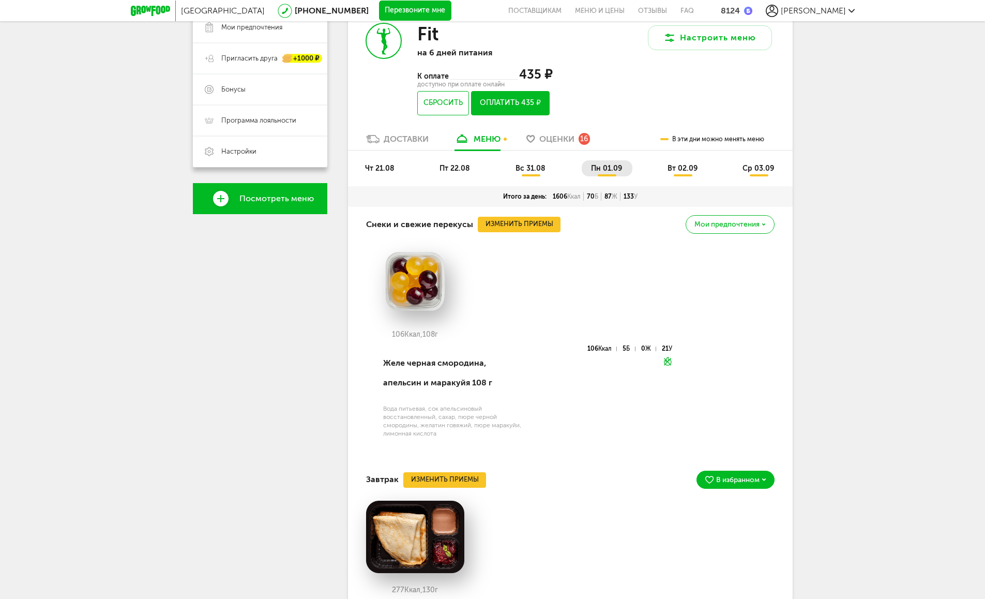
click at [689, 165] on span "вт 02.09" at bounding box center [683, 168] width 30 height 9
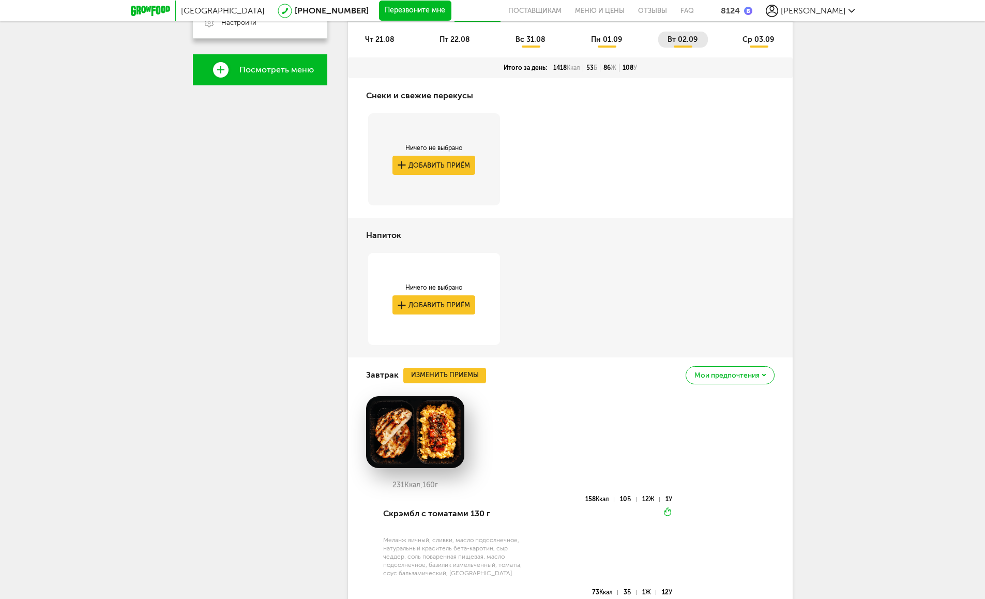
scroll to position [38, 0]
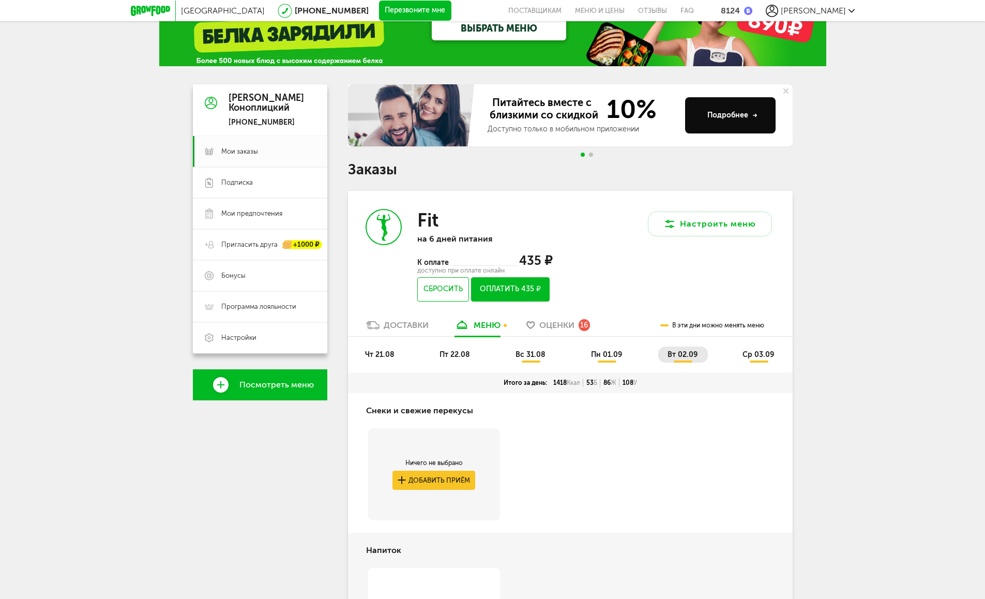
click at [759, 352] on span "ср 03.09" at bounding box center [759, 354] width 32 height 9
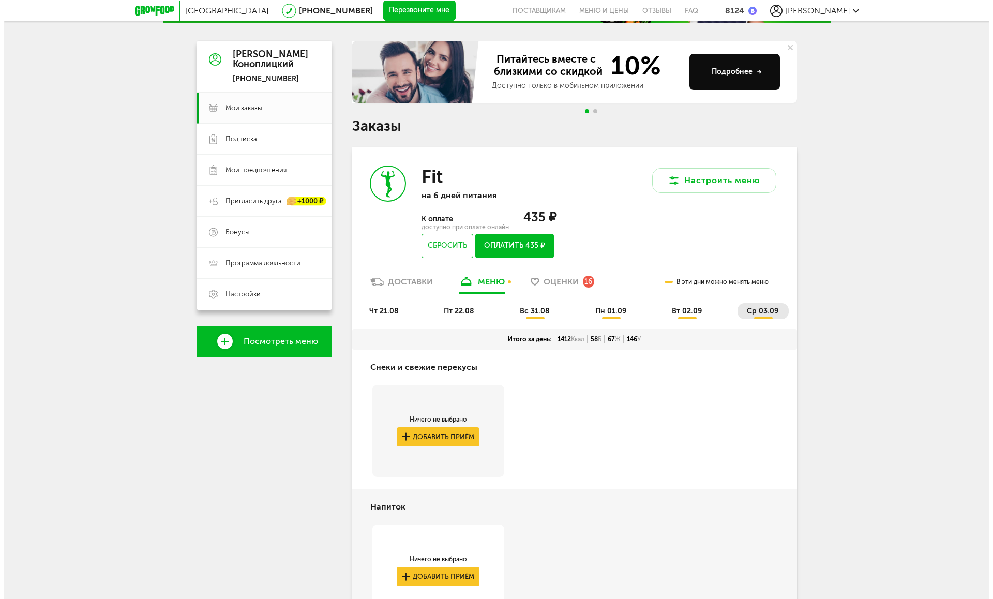
scroll to position [0, 0]
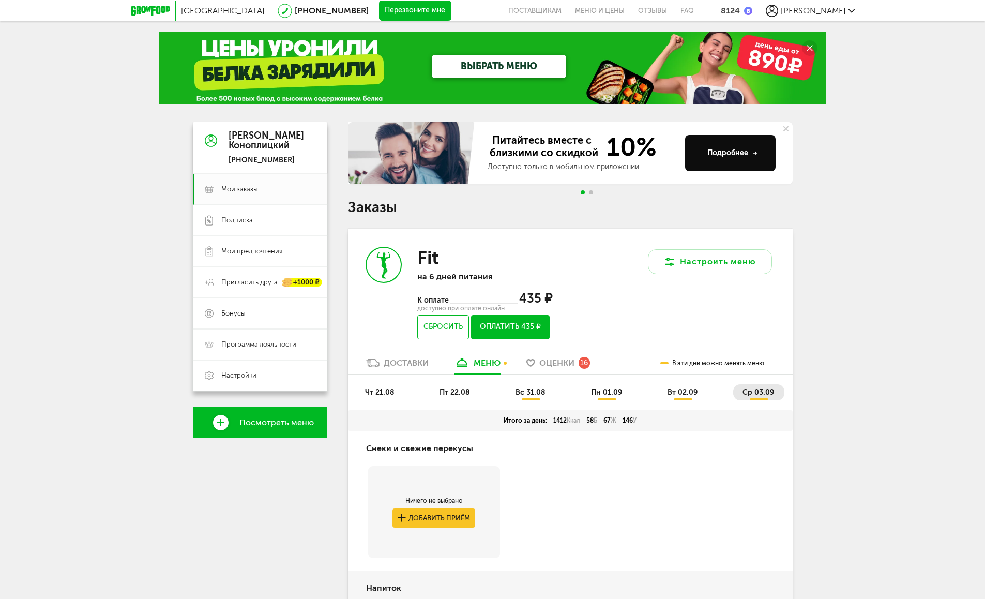
click at [496, 329] on button "Оплатить 435 ₽" at bounding box center [510, 327] width 78 height 24
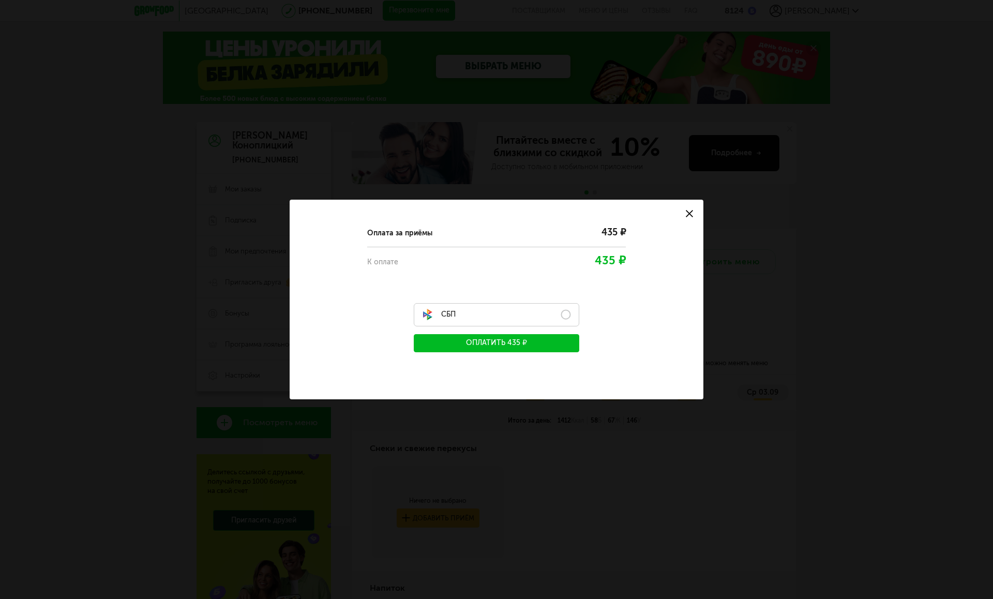
click at [557, 316] on label "СБП" at bounding box center [496, 314] width 165 height 23
click at [549, 343] on button "Оплатить 435 ₽" at bounding box center [496, 343] width 165 height 18
